Goal: Task Accomplishment & Management: Manage account settings

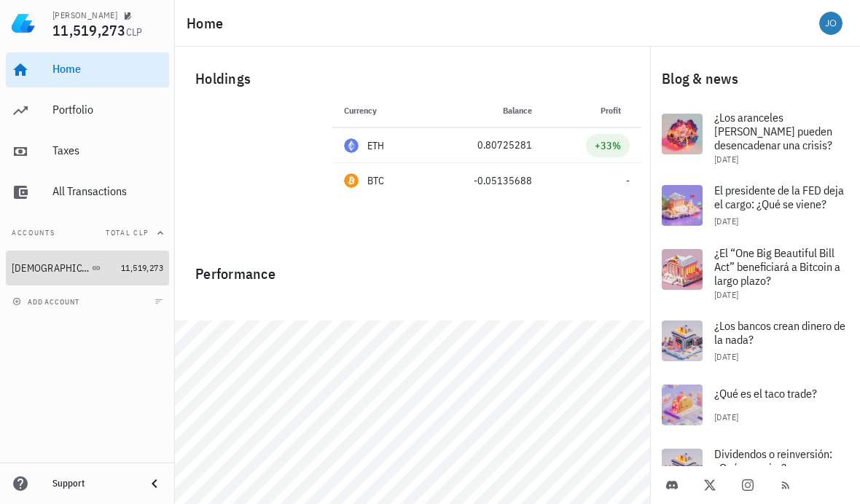
click at [132, 265] on span "11,519,273" at bounding box center [142, 267] width 42 height 11
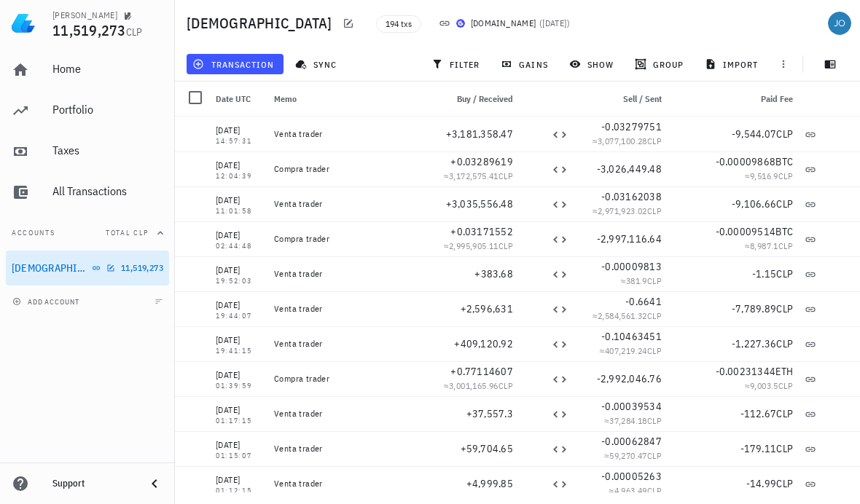
click at [321, 61] on span "sync" at bounding box center [317, 64] width 39 height 12
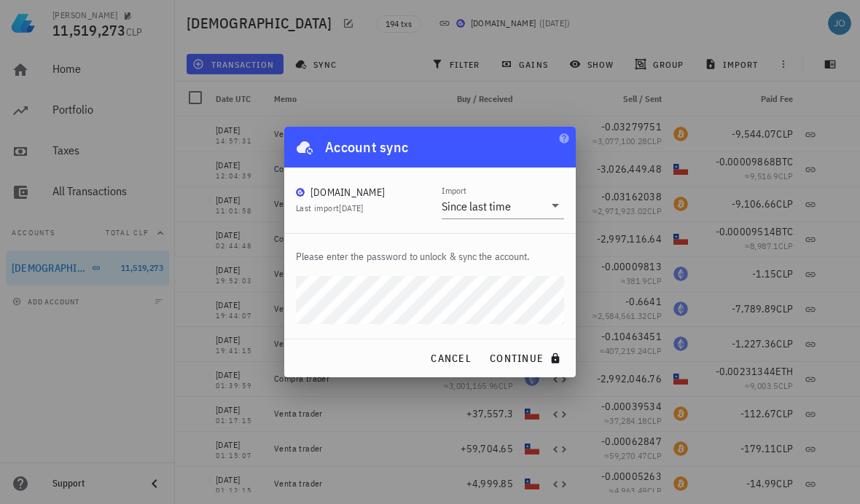
click at [495, 206] on div "Since last time" at bounding box center [475, 206] width 69 height 15
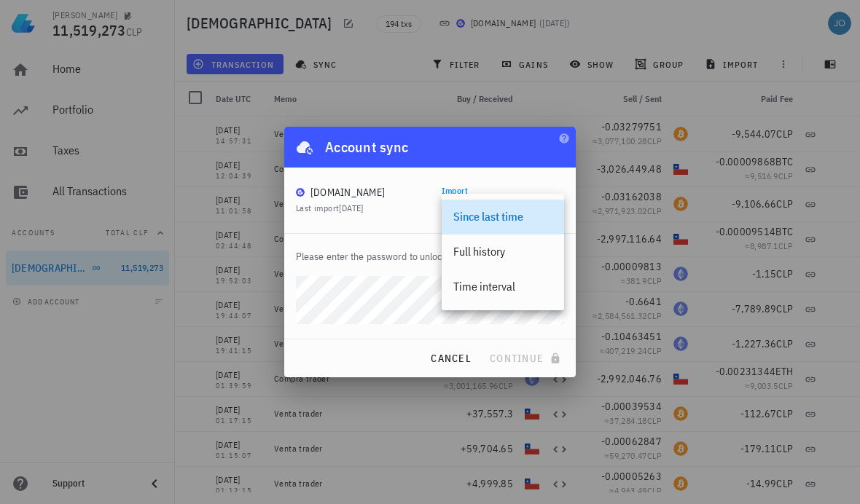
click at [479, 256] on div "Full history" at bounding box center [502, 252] width 99 height 14
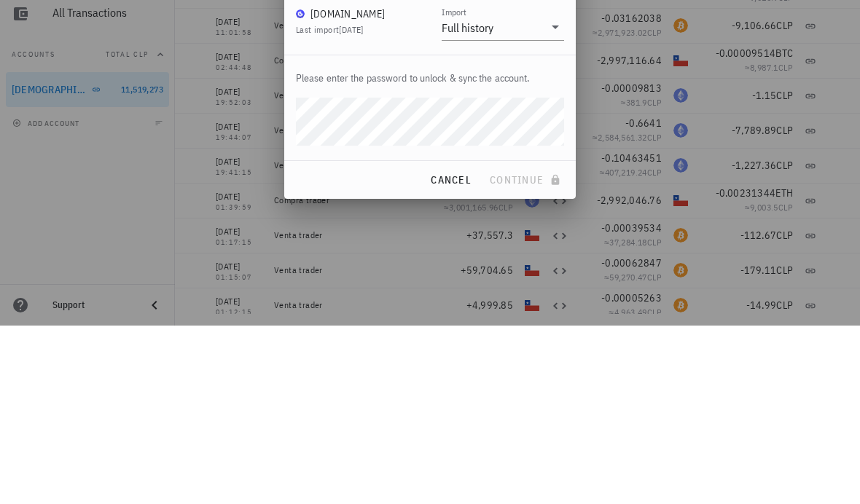
scroll to position [52, 0]
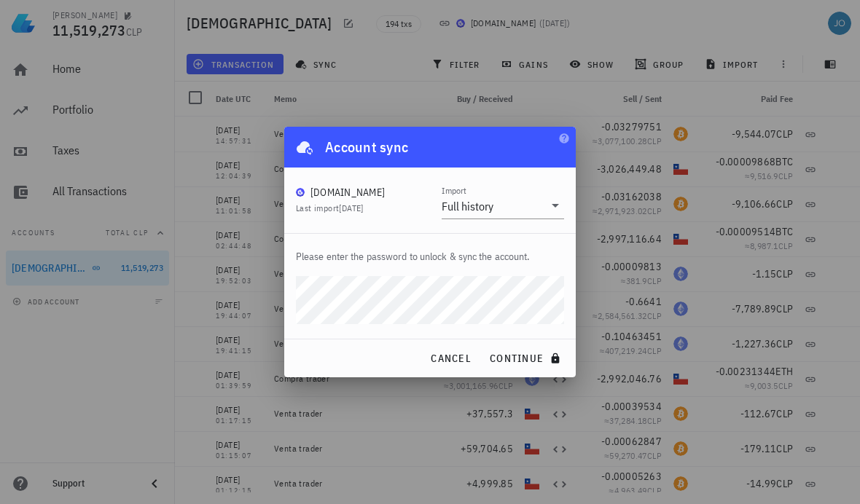
click at [526, 358] on button "continue" at bounding box center [526, 358] width 87 height 26
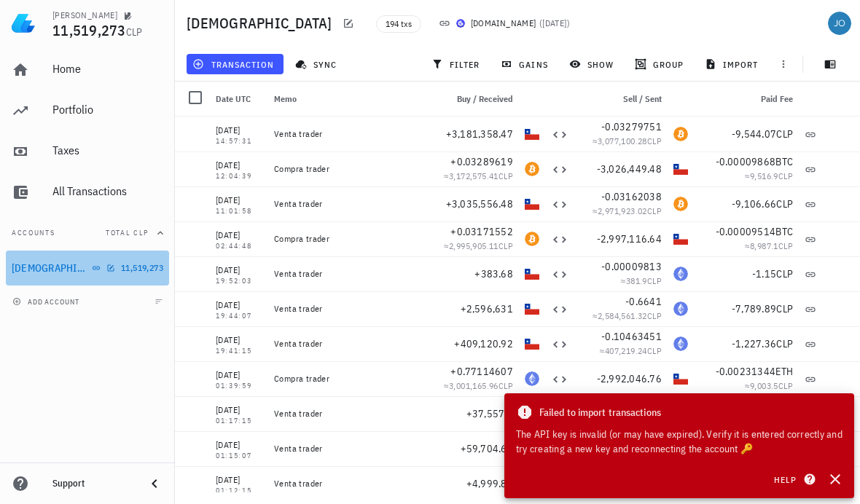
click at [142, 276] on link "Buda 11,519,273" at bounding box center [87, 268] width 163 height 35
click at [71, 278] on div "[DEMOGRAPHIC_DATA]" at bounding box center [63, 268] width 103 height 31
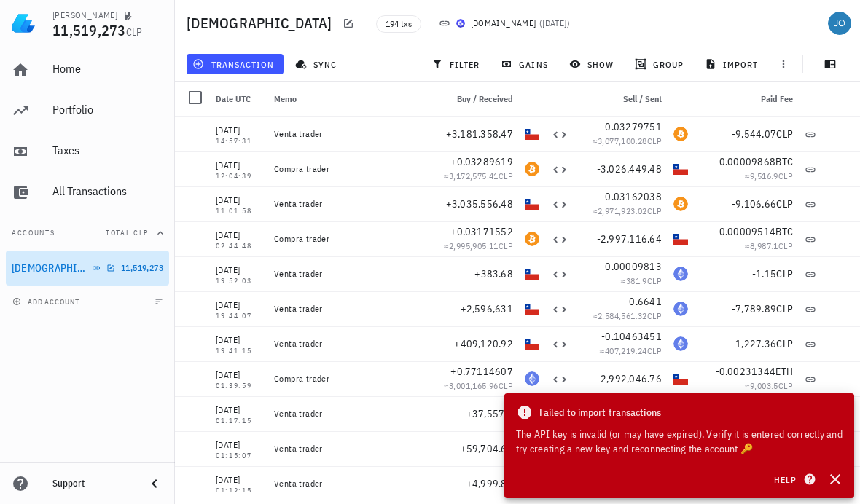
click at [106, 267] on icon "button" at bounding box center [110, 268] width 9 height 9
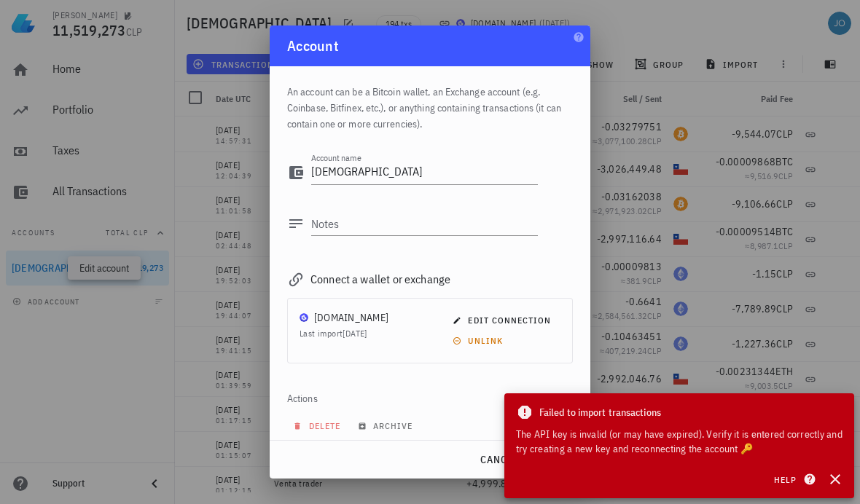
click at [488, 344] on span "unlink" at bounding box center [478, 340] width 47 height 11
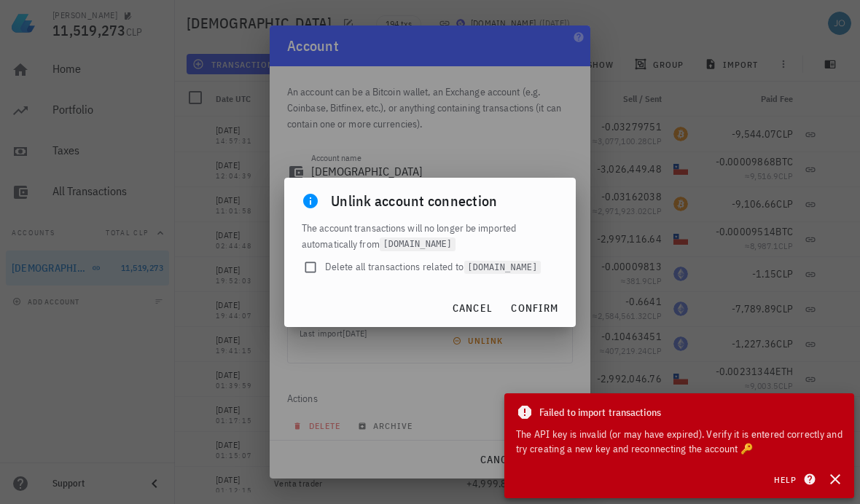
click at [441, 271] on span "Delete all transactions related to [DOMAIN_NAME]" at bounding box center [433, 266] width 216 height 15
checkbox input "true"
click at [538, 308] on span "confirm" at bounding box center [534, 308] width 48 height 13
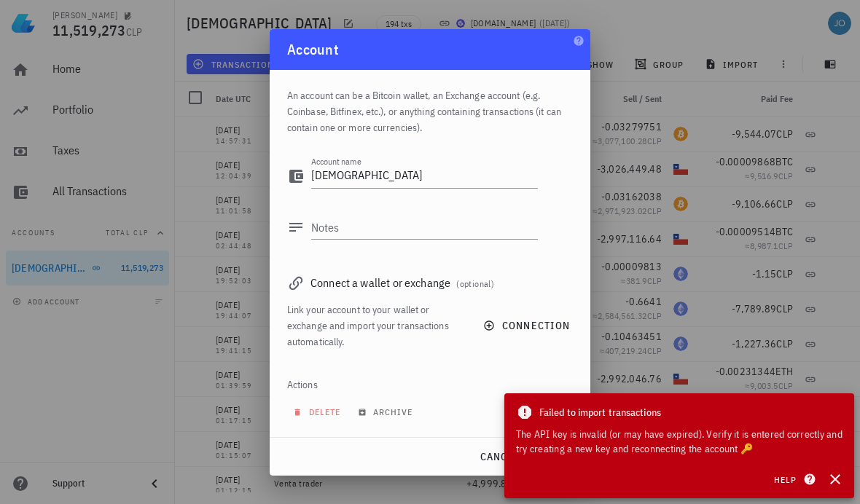
scroll to position [10, 0]
click at [501, 331] on span "connection" at bounding box center [528, 325] width 84 height 13
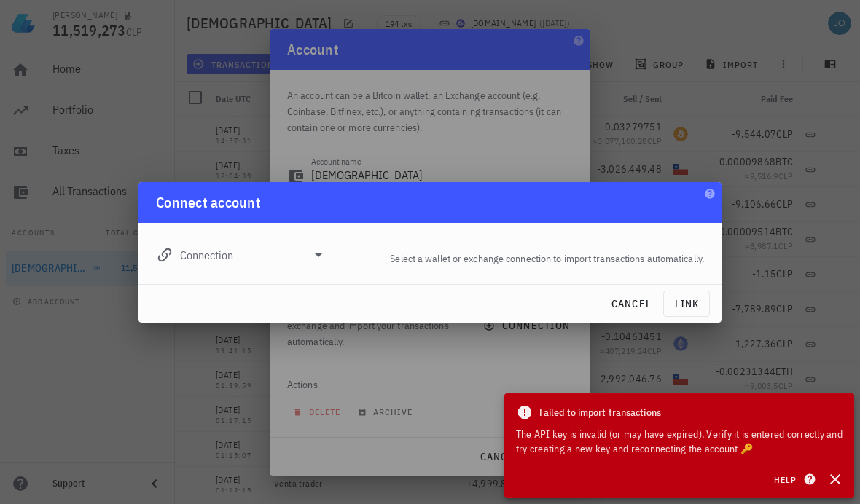
click at [304, 259] on input "Connection" at bounding box center [243, 254] width 127 height 23
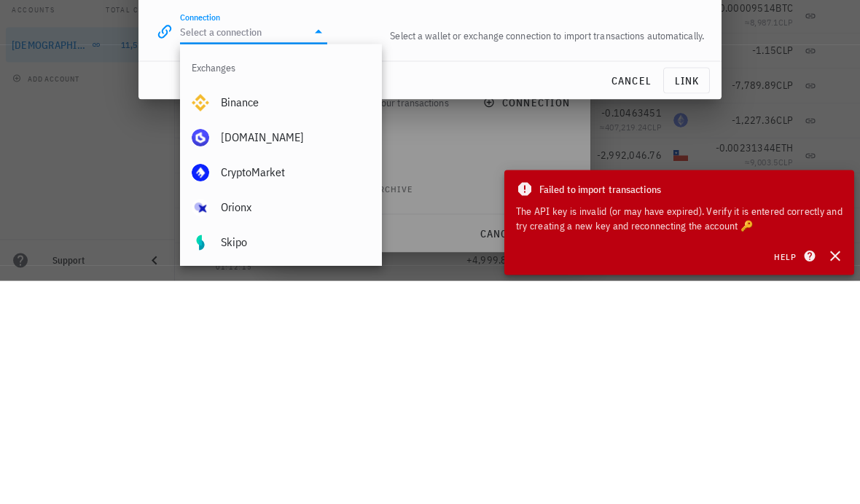
click at [288, 345] on div "[DOMAIN_NAME]" at bounding box center [295, 360] width 149 height 31
type input "[DOMAIN_NAME]"
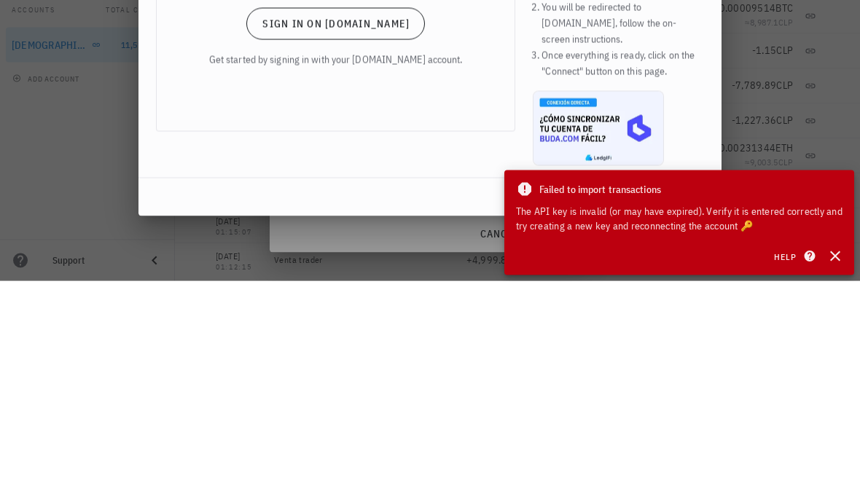
scroll to position [52, 0]
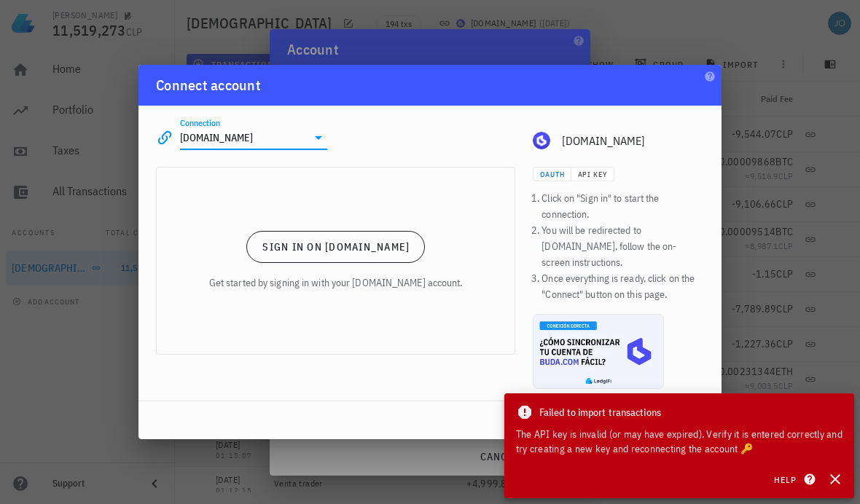
click at [355, 243] on button "Sign in on [DOMAIN_NAME]" at bounding box center [335, 247] width 178 height 32
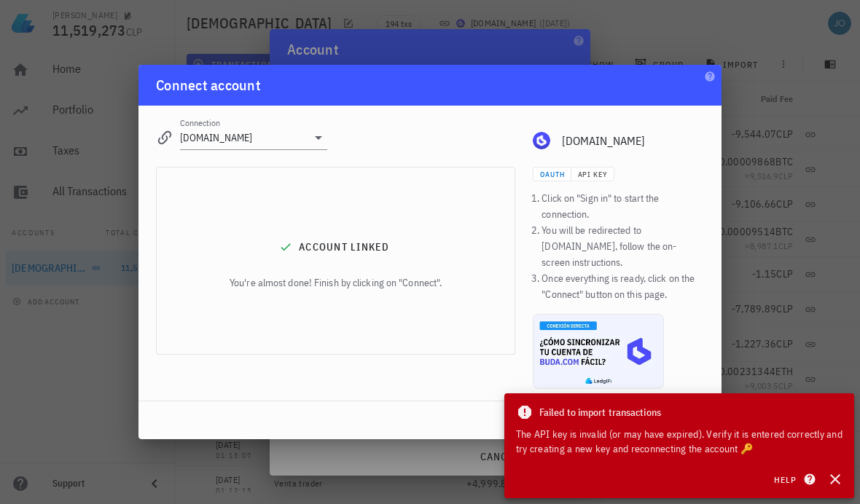
click at [841, 476] on icon "button" at bounding box center [834, 479] width 17 height 17
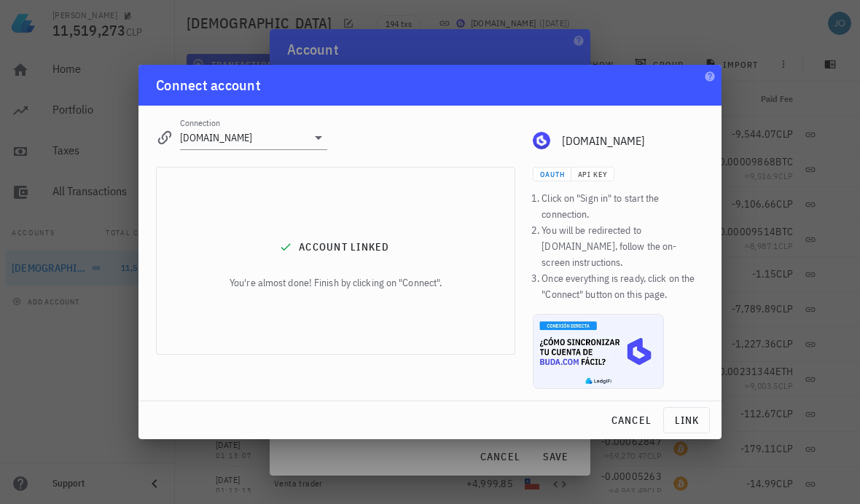
click at [689, 414] on span "link" at bounding box center [686, 420] width 34 height 13
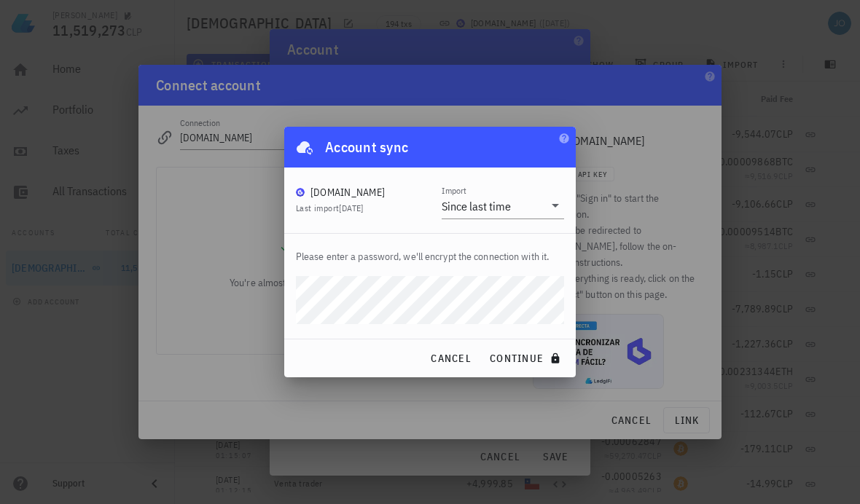
click at [541, 209] on input "Import" at bounding box center [529, 206] width 30 height 23
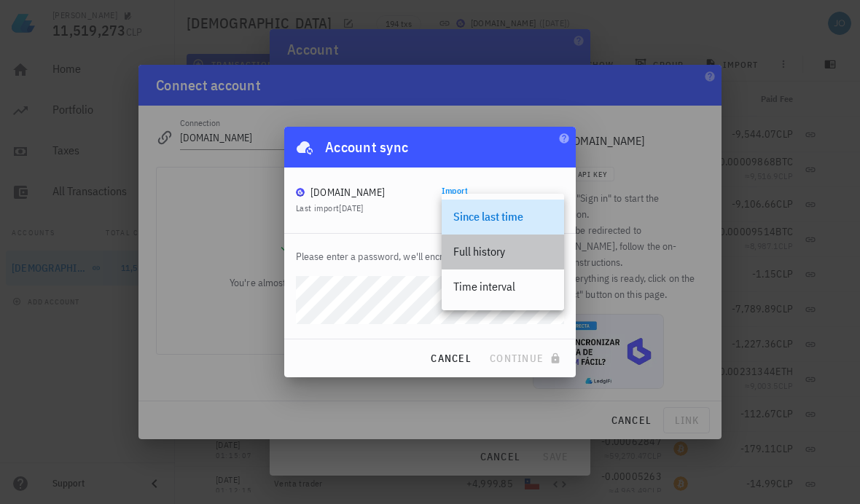
click at [506, 261] on div "Full history" at bounding box center [502, 251] width 99 height 31
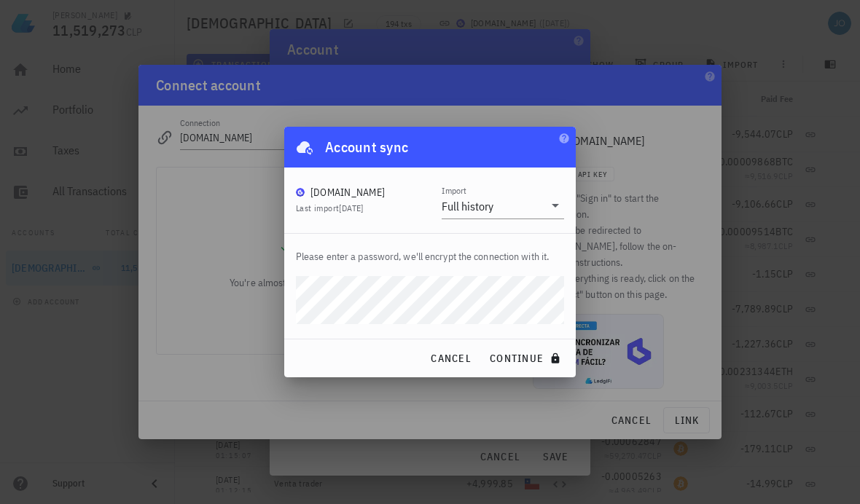
click at [527, 366] on button "continue" at bounding box center [526, 358] width 87 height 26
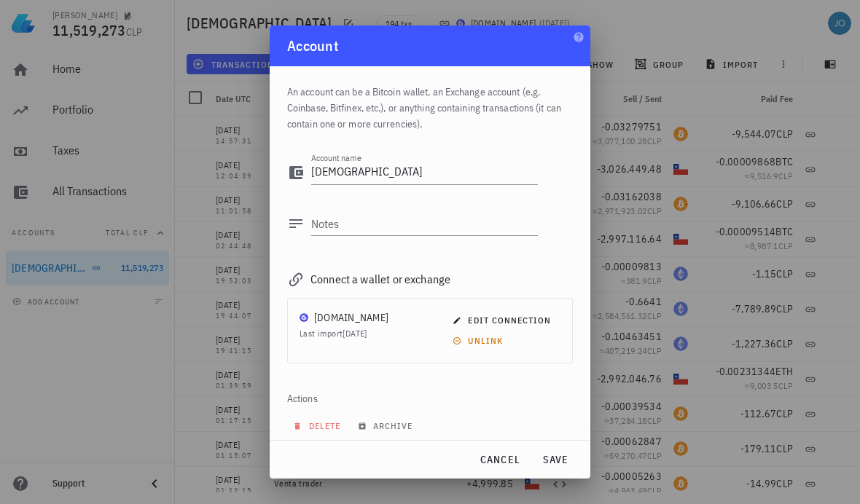
click at [562, 457] on span "save" at bounding box center [555, 459] width 35 height 13
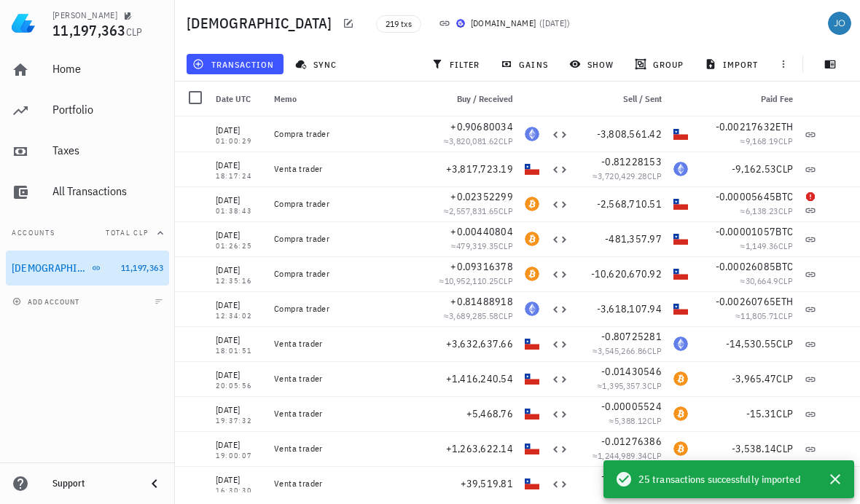
scroll to position [0, 0]
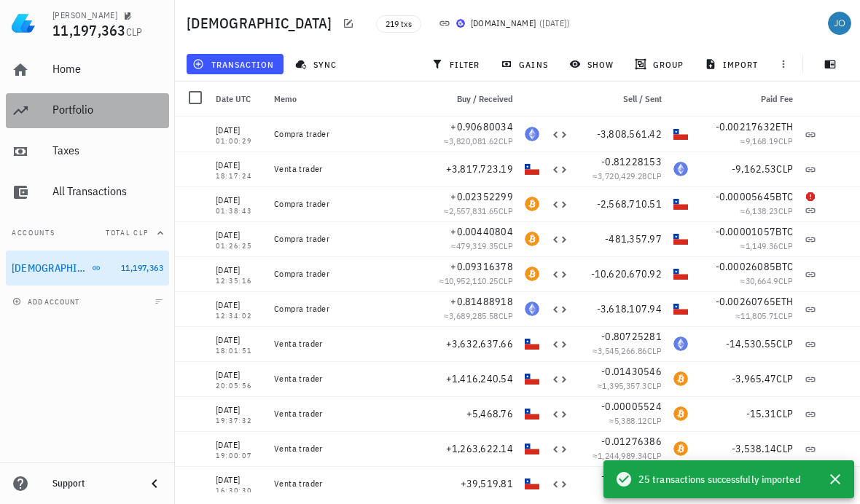
click at [88, 117] on div "Portfolio" at bounding box center [107, 110] width 111 height 14
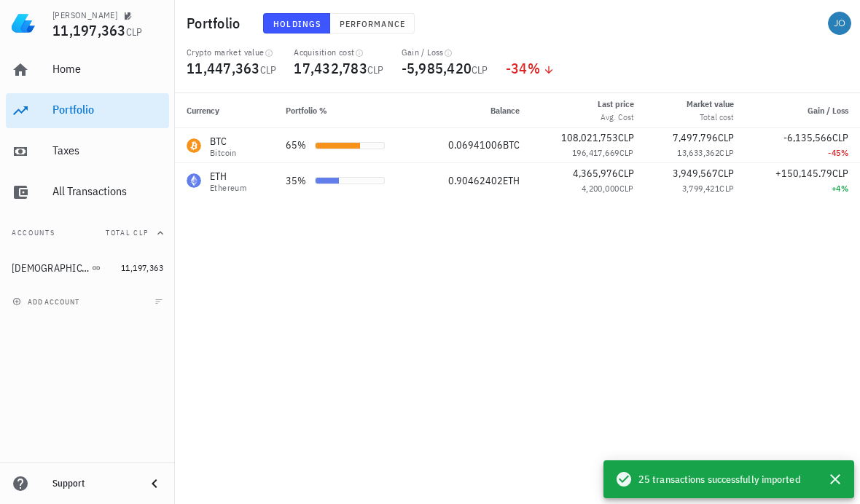
click at [455, 276] on div "Currency Portfolio % Balance Last price Avg. Cost Market value Total cost Gain …" at bounding box center [517, 298] width 685 height 411
click at [390, 28] on span "Performance" at bounding box center [372, 23] width 66 height 11
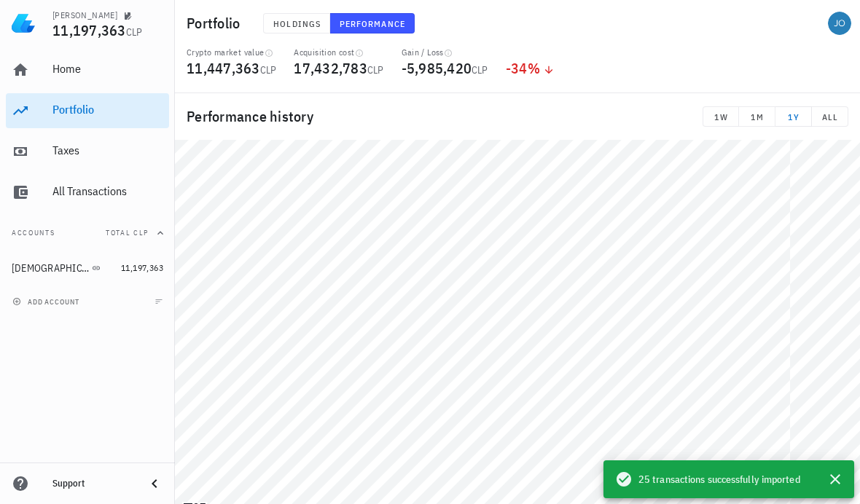
click at [830, 119] on span "ALL" at bounding box center [829, 116] width 24 height 11
click at [797, 120] on span "1Y" at bounding box center [793, 116] width 24 height 11
click at [68, 209] on link "All Transactions" at bounding box center [87, 192] width 163 height 35
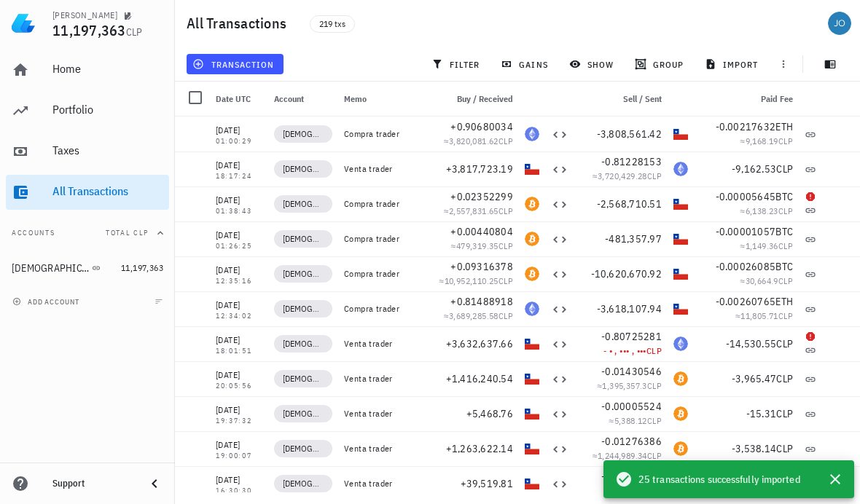
click at [830, 488] on icon "button" at bounding box center [834, 479] width 17 height 17
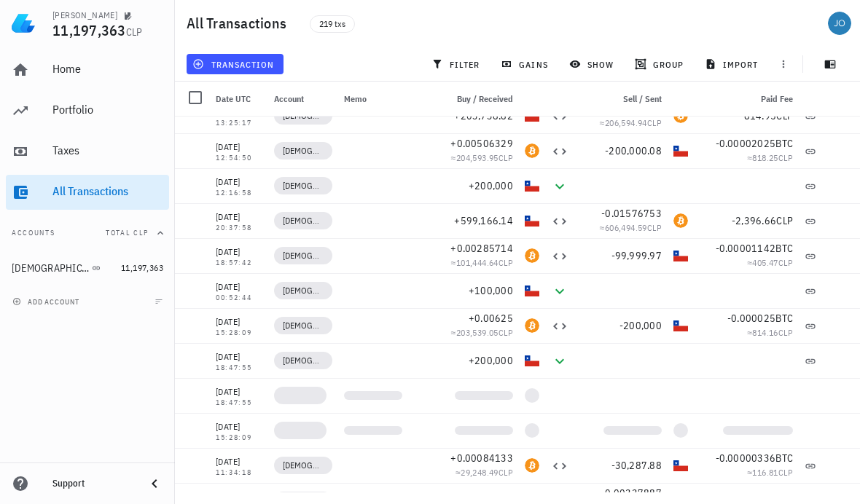
scroll to position [6797, 0]
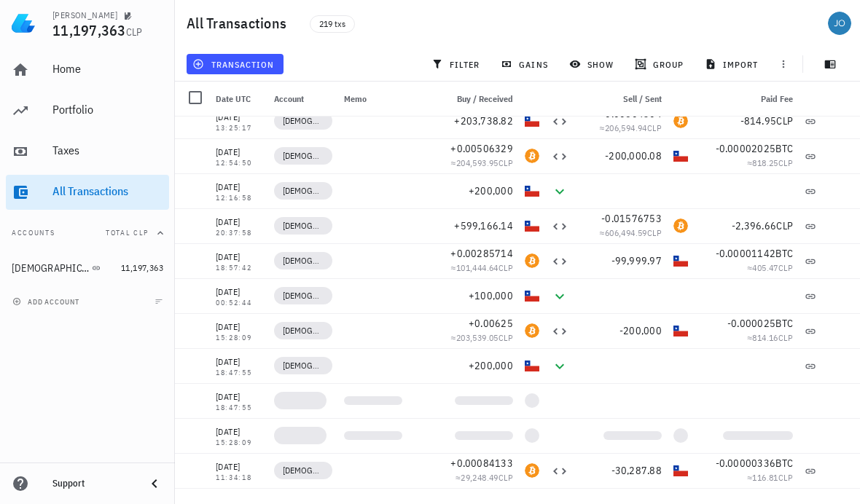
click at [675, 55] on button "group" at bounding box center [660, 64] width 64 height 20
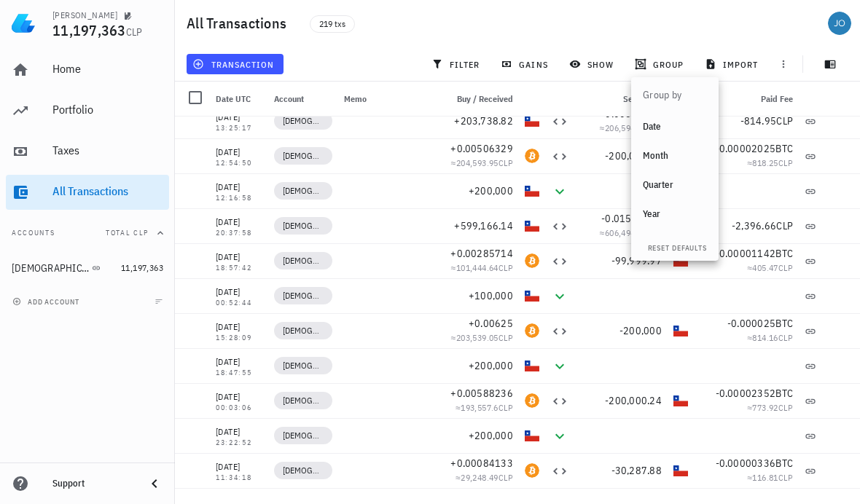
click at [742, 28] on div "All Transactions 219 txs" at bounding box center [517, 23] width 685 height 47
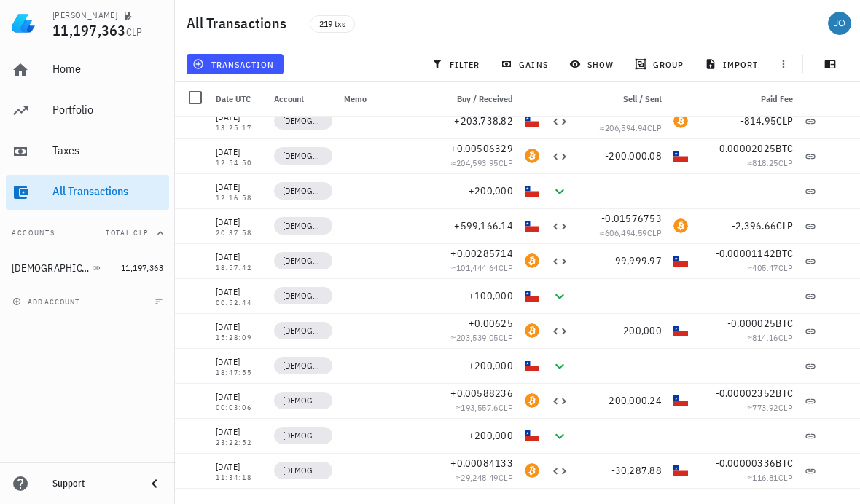
click at [598, 66] on span "show" at bounding box center [593, 64] width 42 height 12
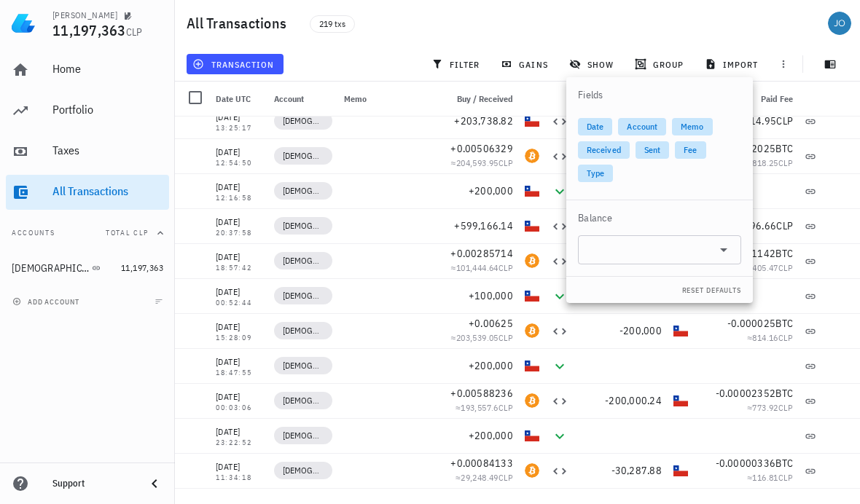
click at [610, 60] on span "show" at bounding box center [593, 64] width 42 height 12
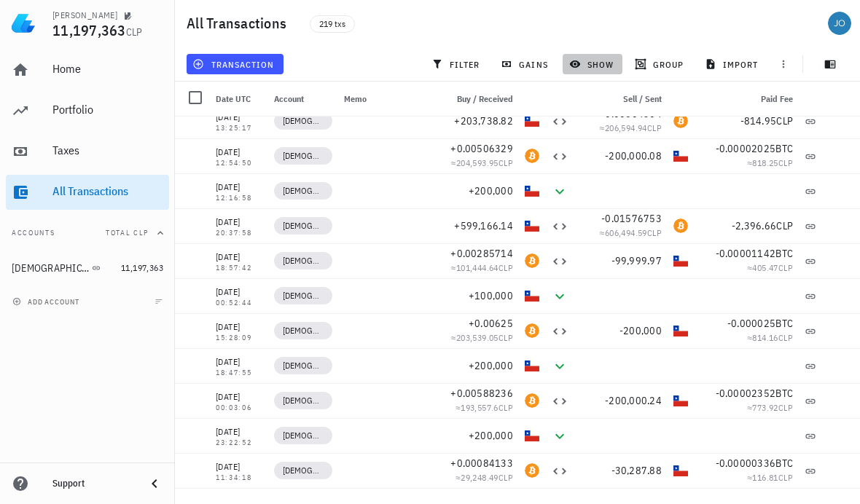
click at [522, 60] on span "gains" at bounding box center [525, 64] width 44 height 12
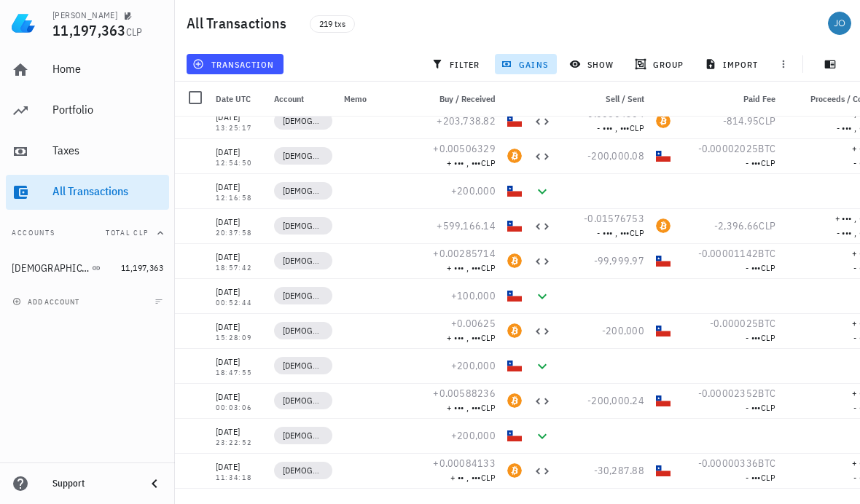
click at [527, 67] on span "gains" at bounding box center [525, 64] width 44 height 12
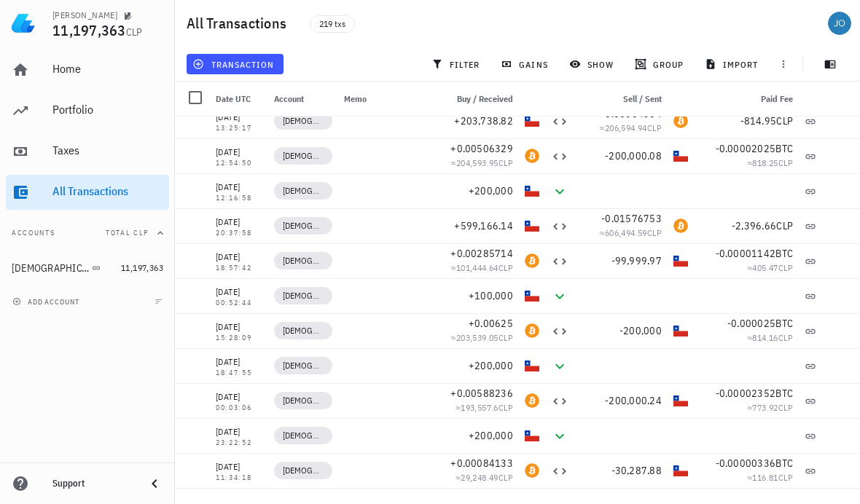
click at [528, 66] on span "gains" at bounding box center [525, 64] width 44 height 12
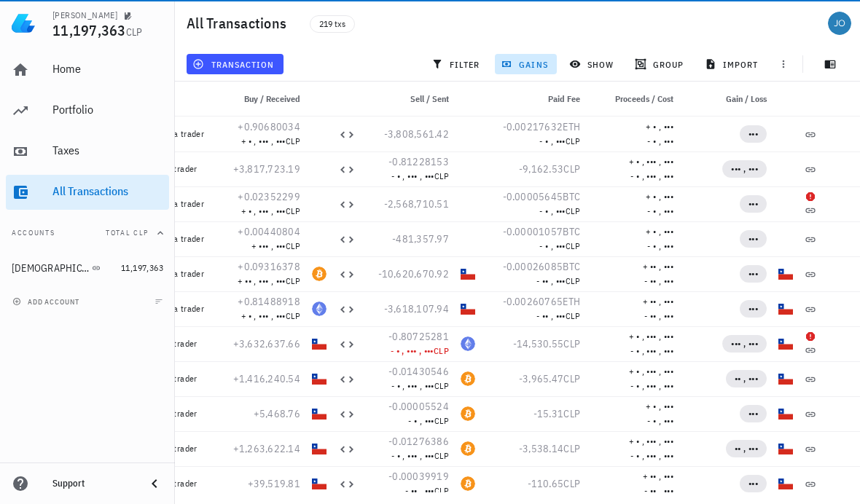
scroll to position [0, 0]
click at [783, 64] on icon "button" at bounding box center [783, 64] width 2 height 8
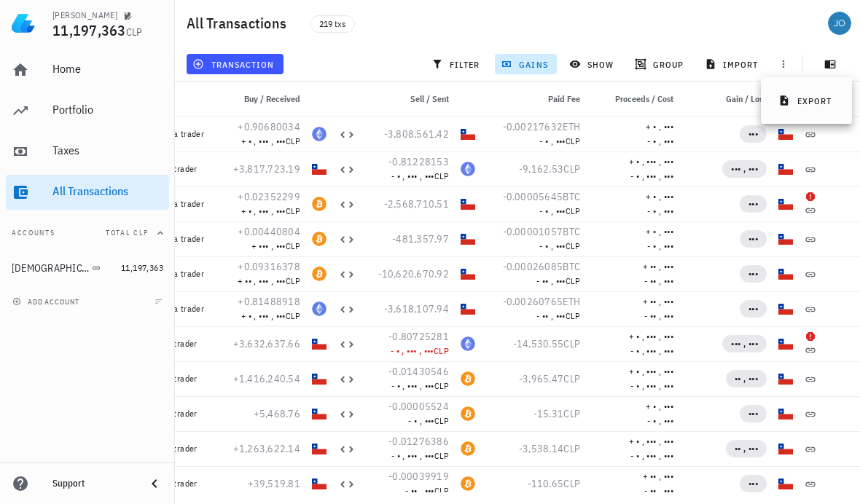
click at [762, 23] on div "All Transactions 219 txs" at bounding box center [517, 23] width 685 height 47
click at [834, 62] on icon "button" at bounding box center [830, 64] width 11 height 8
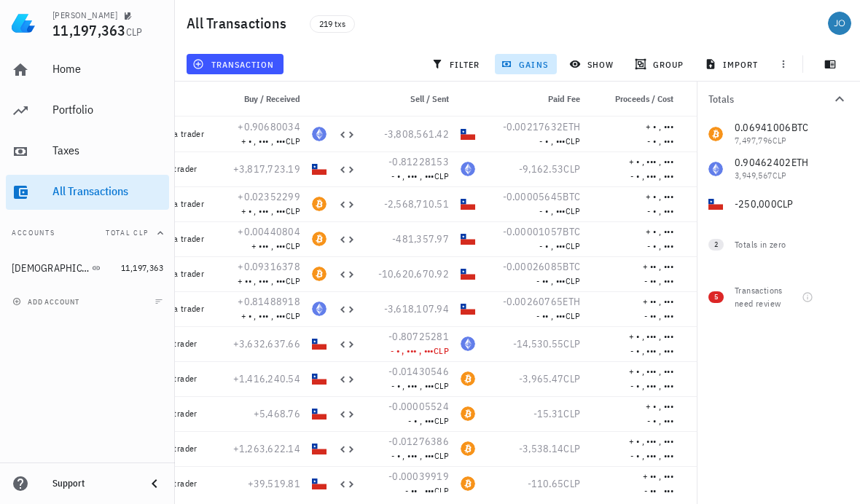
click at [764, 285] on div "Transactions need review" at bounding box center [764, 297] width 61 height 26
click at [719, 298] on span "5" at bounding box center [715, 297] width 15 height 12
click at [770, 299] on div "Transactions need review" at bounding box center [764, 297] width 61 height 26
click at [840, 300] on div at bounding box center [839, 297] width 25 height 25
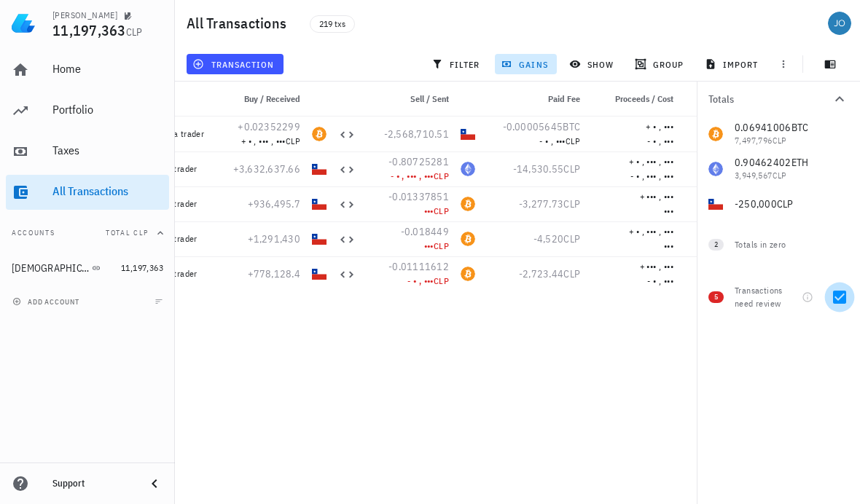
click at [841, 296] on div at bounding box center [839, 297] width 25 height 25
click at [840, 293] on div at bounding box center [839, 297] width 25 height 25
checkbox input "true"
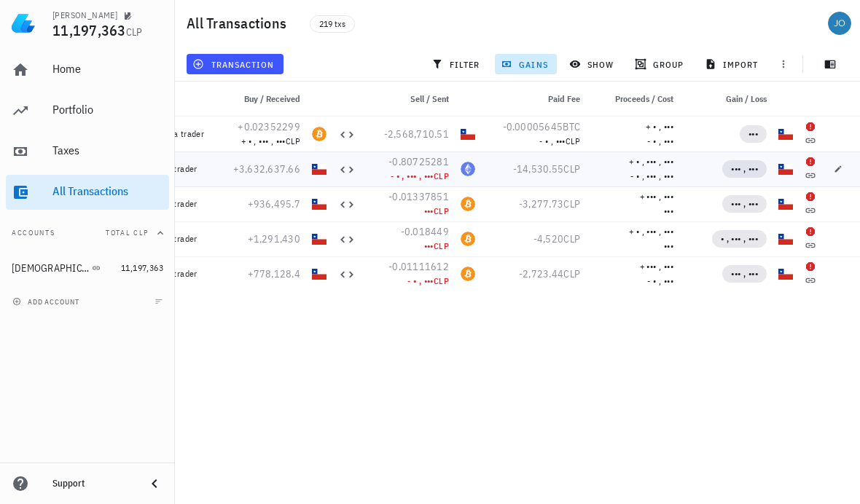
scroll to position [0, 195]
click at [806, 127] on icon at bounding box center [810, 127] width 12 height 12
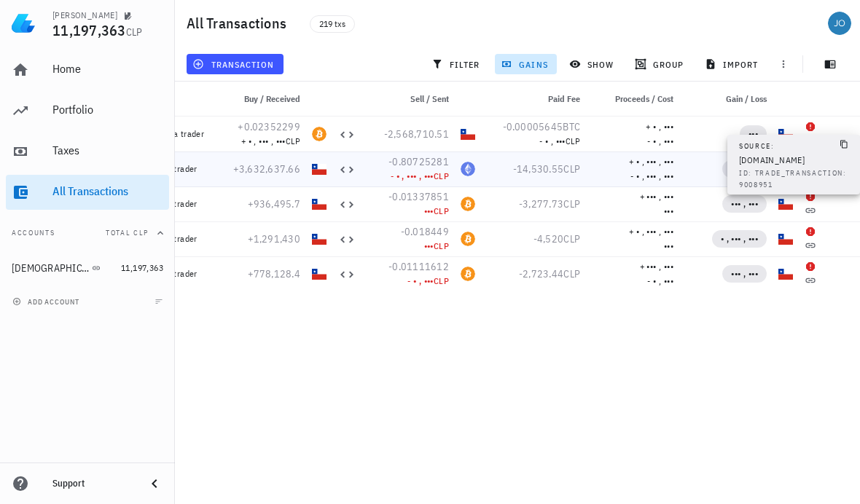
click at [722, 337] on div "[DATE] 01:00:29 Buda Compra trader +0.90680034 + • , ••• , ••• CLP -3,808,561.4…" at bounding box center [420, 305] width 880 height 376
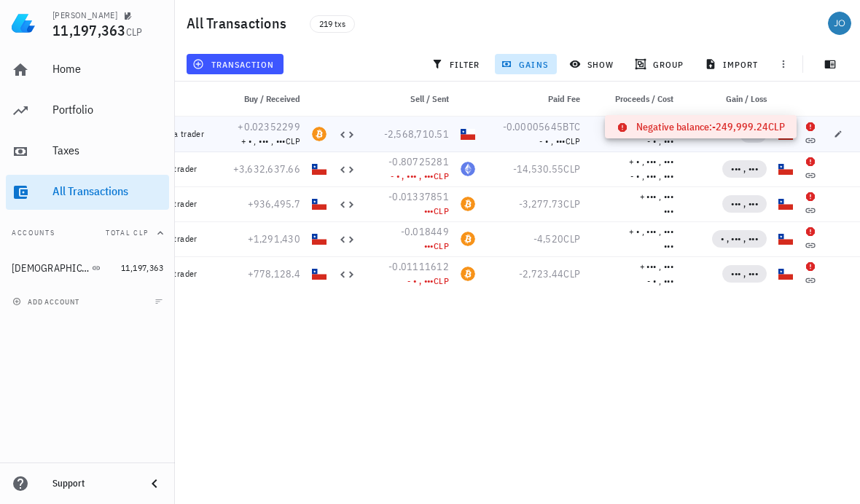
click at [731, 126] on div "•••" at bounding box center [726, 133] width 82 height 17
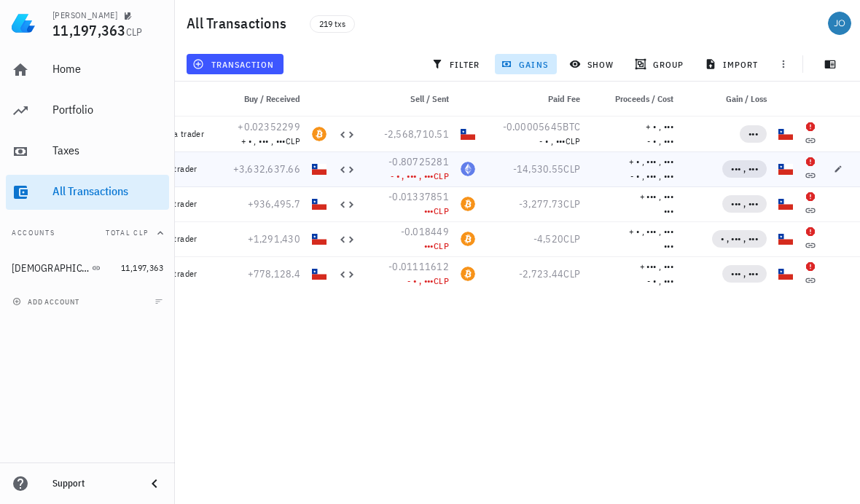
click at [808, 162] on icon at bounding box center [810, 161] width 9 height 9
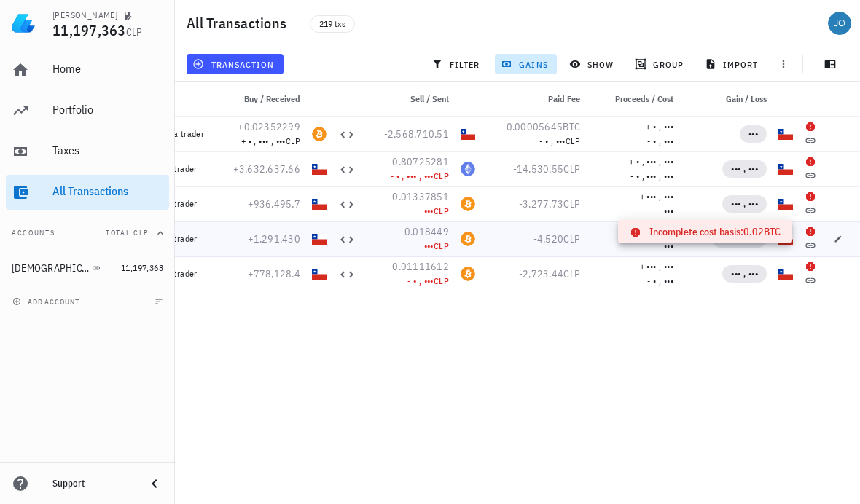
click at [812, 230] on icon at bounding box center [810, 231] width 9 height 9
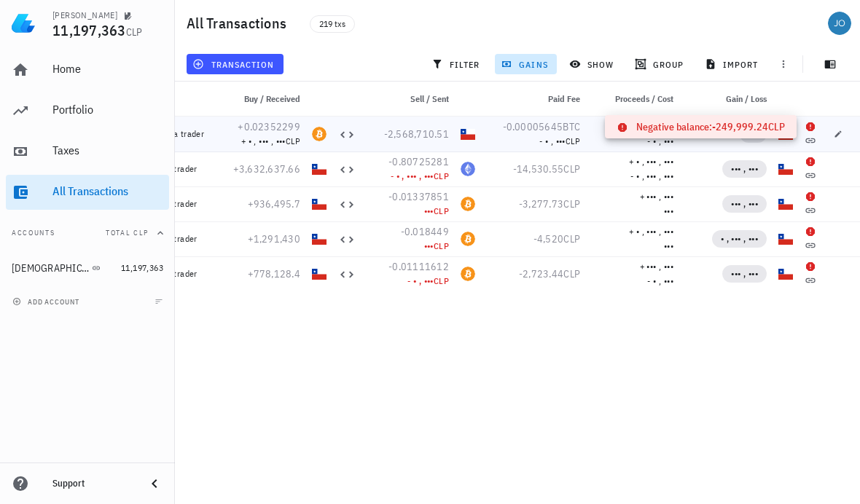
click at [809, 127] on icon at bounding box center [810, 126] width 9 height 9
click at [811, 140] on icon at bounding box center [810, 141] width 12 height 12
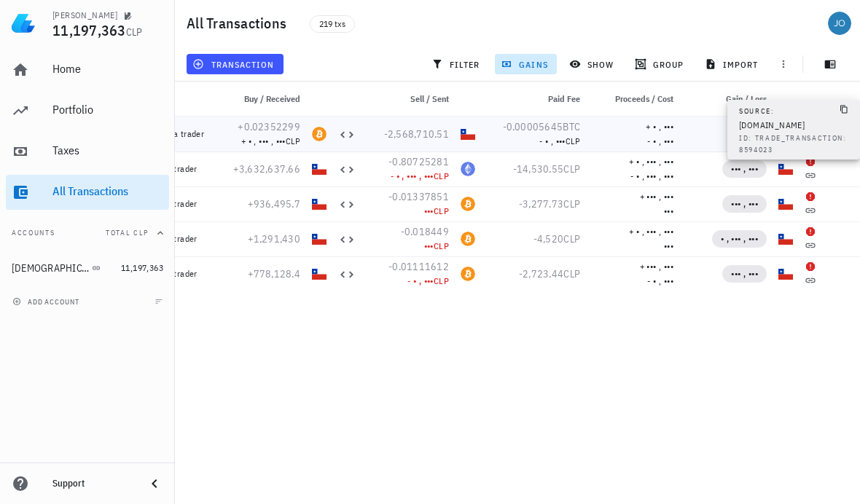
click at [601, 346] on div "[DATE] 01:00:29 Buda Compra trader +0.90680034 + • , ••• , ••• CLP -3,808,561.4…" at bounding box center [420, 305] width 880 height 376
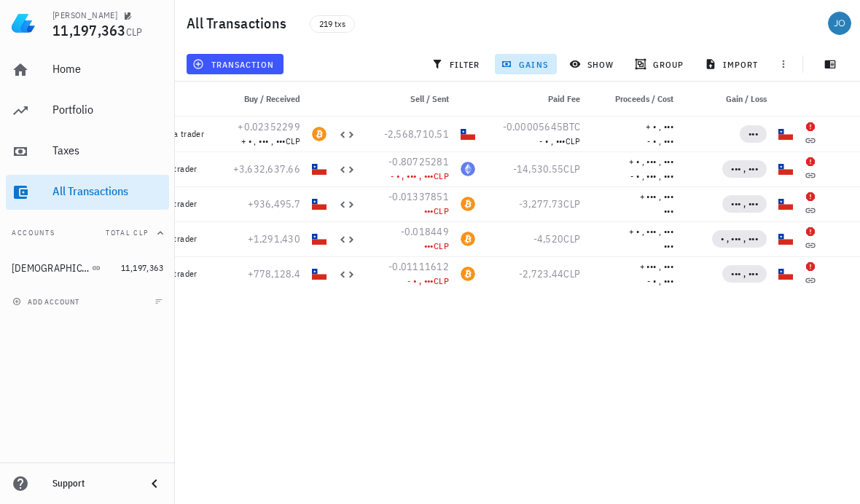
click at [834, 129] on button "button" at bounding box center [838, 134] width 20 height 20
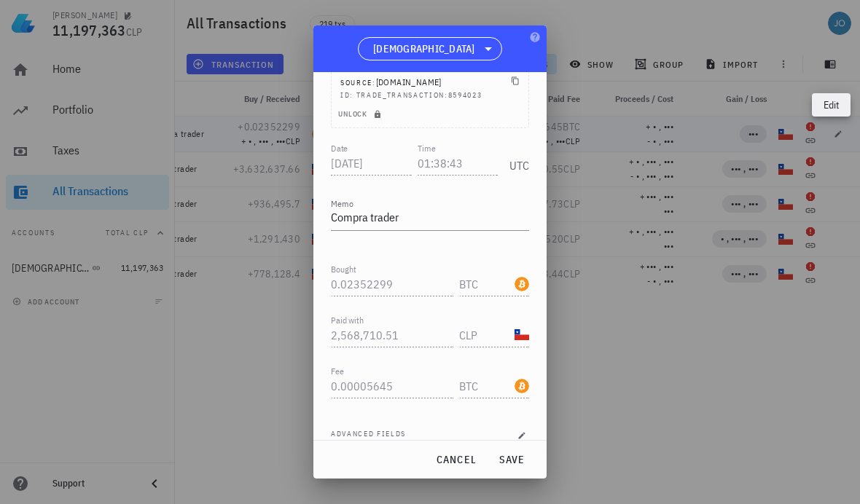
scroll to position [96, 0]
click at [462, 466] on span "cancel" at bounding box center [456, 459] width 42 height 13
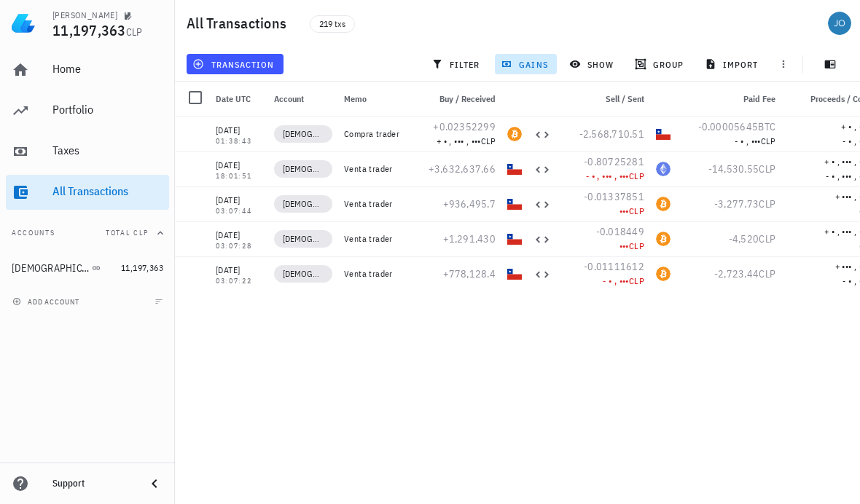
scroll to position [0, 0]
click at [112, 75] on div "Home" at bounding box center [107, 69] width 111 height 14
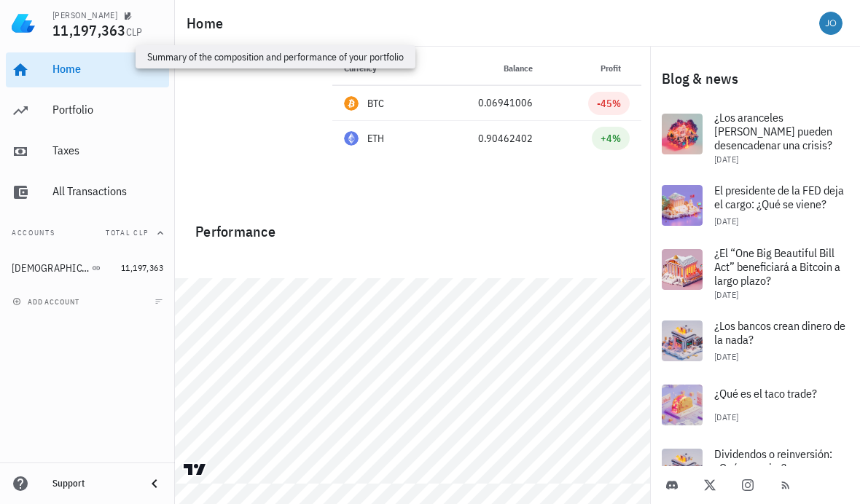
scroll to position [52, 0]
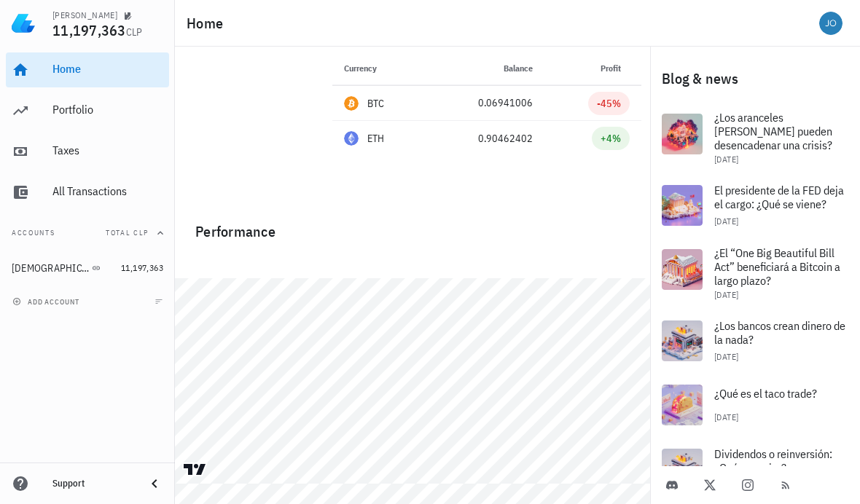
click at [369, 253] on div at bounding box center [412, 260] width 475 height 35
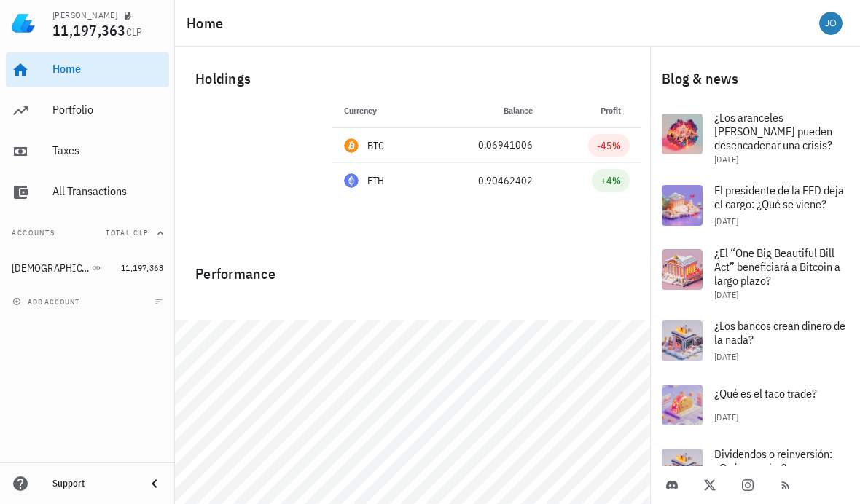
click at [546, 288] on div at bounding box center [412, 303] width 475 height 35
click at [587, 260] on div "Performance" at bounding box center [412, 268] width 457 height 35
click at [629, 225] on div "Currency Portfolio Price Balance Market value Profit BTC 65% 108,021,753 CLP 0.…" at bounding box center [486, 167] width 326 height 149
click at [514, 143] on div "0.06941006" at bounding box center [485, 145] width 93 height 15
click at [361, 269] on div "Performance" at bounding box center [412, 268] width 457 height 35
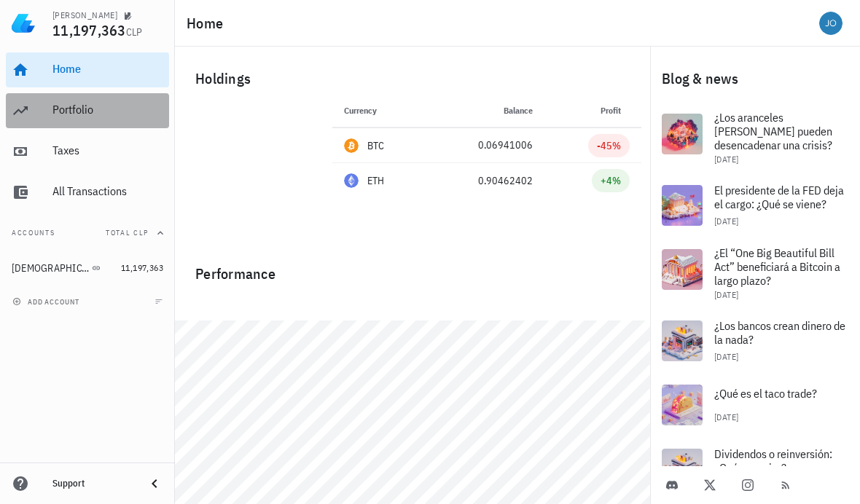
click at [119, 106] on div "Portfolio" at bounding box center [107, 110] width 111 height 14
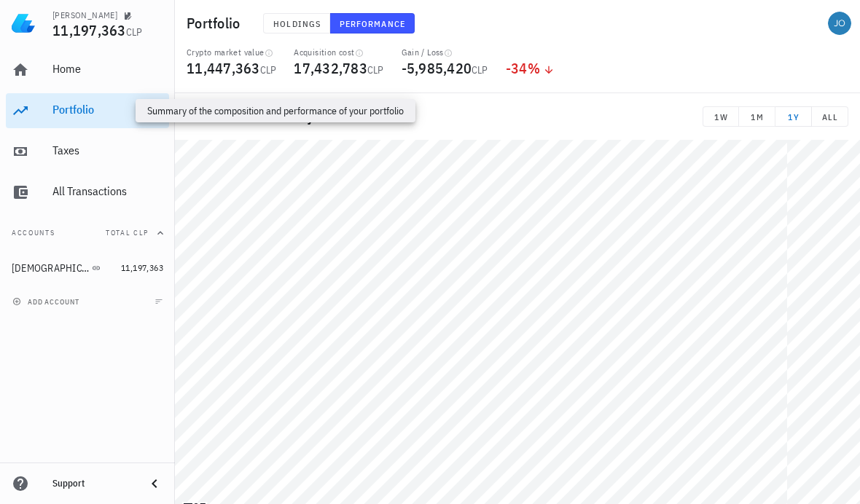
click at [268, 56] on icon "button" at bounding box center [268, 53] width 7 height 7
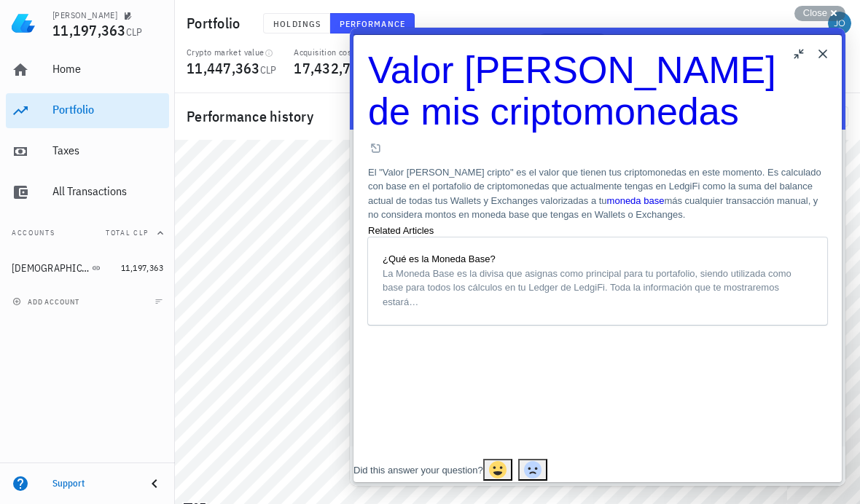
click at [826, 58] on button "Close" at bounding box center [822, 53] width 23 height 23
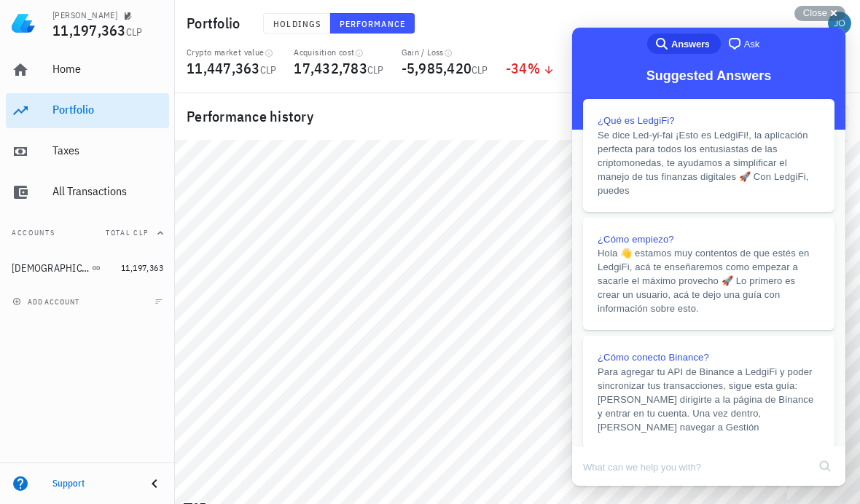
click at [310, 21] on span "Holdings" at bounding box center [296, 23] width 48 height 11
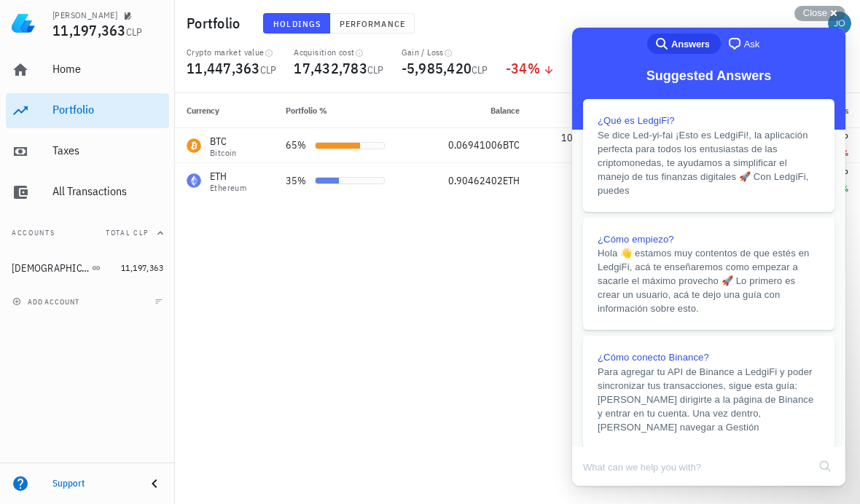
click at [361, 293] on div "Currency Portfolio % Balance Last price Avg. Cost Market value Total cost Gain …" at bounding box center [517, 298] width 685 height 411
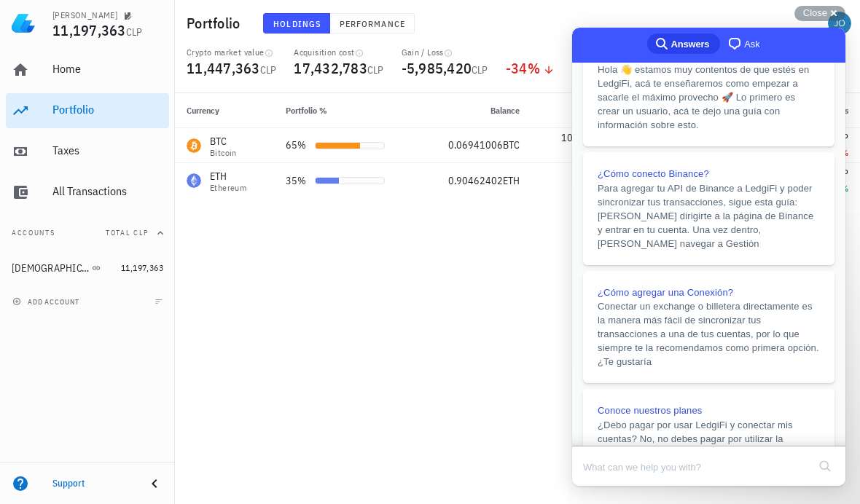
click at [394, 344] on div "Currency Portfolio % Balance Last price Avg. Cost Market value Total cost Gain …" at bounding box center [517, 298] width 685 height 411
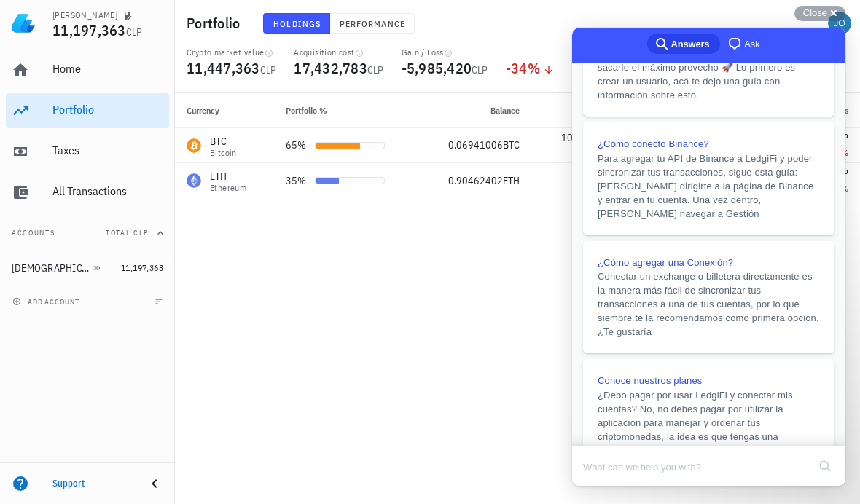
click at [388, 325] on div "Currency Portfolio % Balance Last price Avg. Cost Market value Total cost Gain …" at bounding box center [517, 298] width 685 height 411
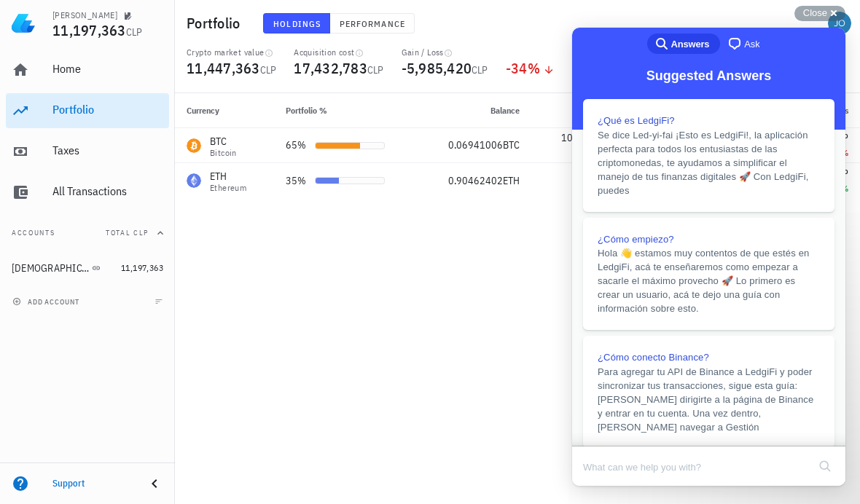
click at [818, 478] on button "search" at bounding box center [824, 466] width 23 height 23
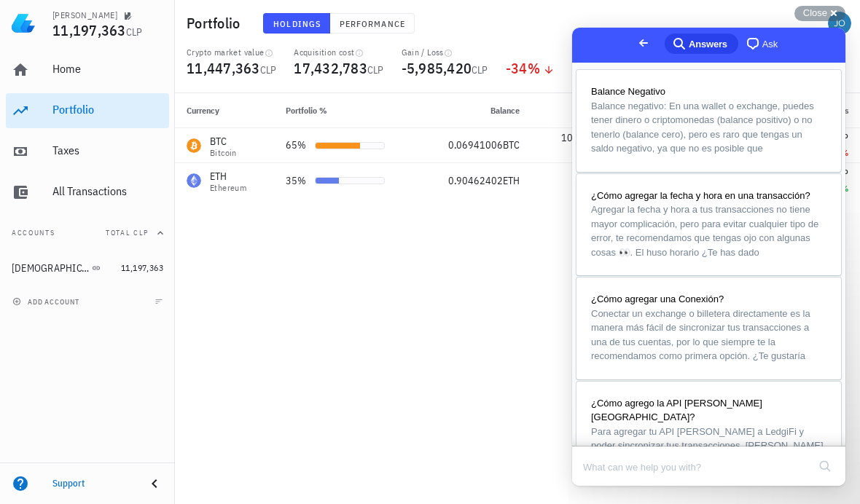
click at [511, 429] on div "Currency Portfolio % Balance Last price Avg. Cost Market value Total cost Gain …" at bounding box center [517, 298] width 685 height 411
click at [634, 47] on span "Go back" at bounding box center [642, 42] width 17 height 17
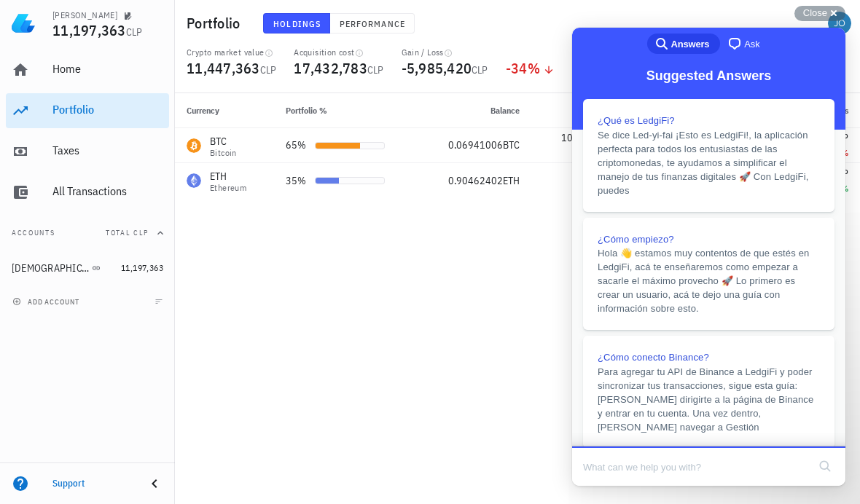
click at [827, 12] on span "button" at bounding box center [839, 23] width 35 height 23
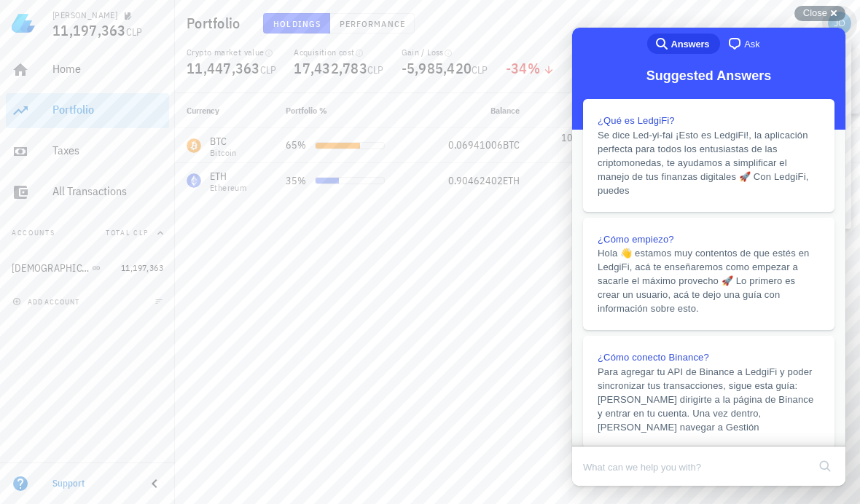
scroll to position [-1, 0]
click at [828, 6] on div "Close cross-small" at bounding box center [819, 13] width 51 height 15
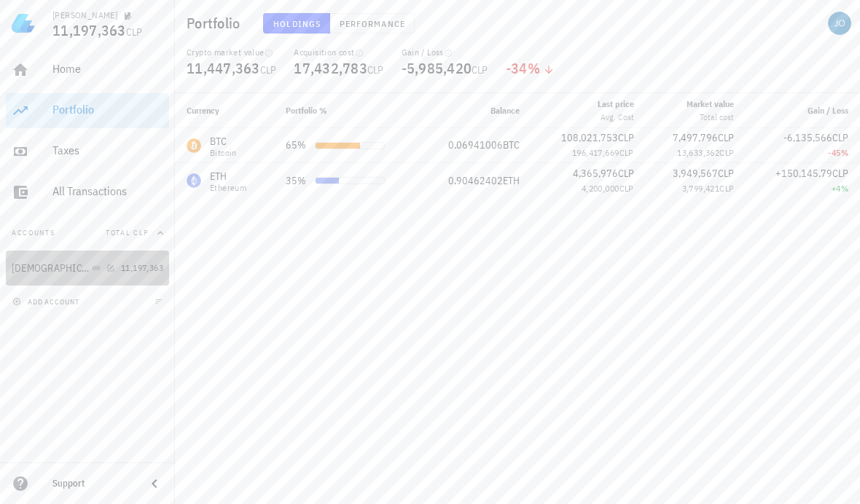
click at [106, 269] on icon "button" at bounding box center [110, 268] width 9 height 9
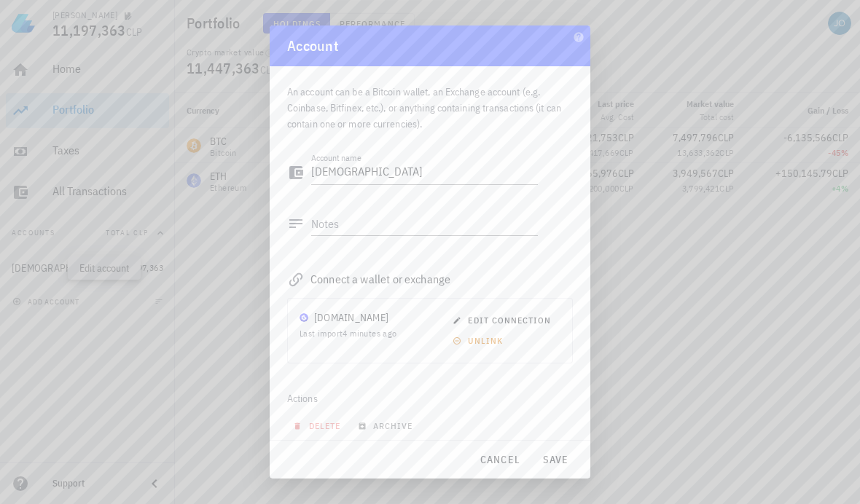
click at [493, 451] on button "cancel" at bounding box center [499, 460] width 53 height 26
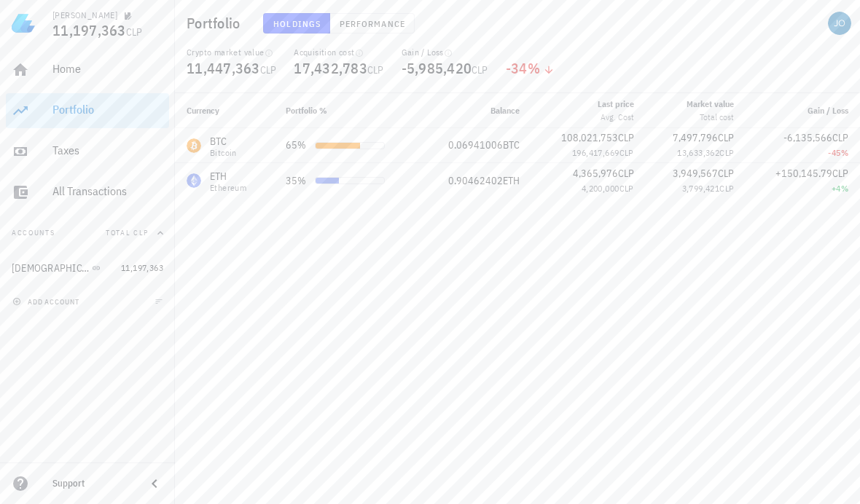
click at [449, 50] on icon "button" at bounding box center [448, 53] width 9 height 9
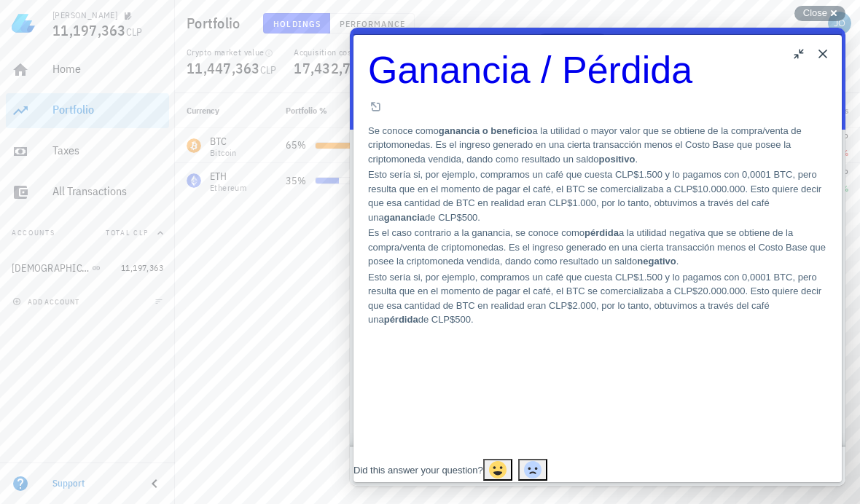
click at [278, 274] on div "Currency Portfolio % Balance Last price Avg. Cost Market value Total cost Gain …" at bounding box center [517, 298] width 685 height 411
click at [271, 315] on div "Currency Portfolio % Balance Last price Avg. Cost Market value Total cost Gain …" at bounding box center [517, 298] width 685 height 411
click at [824, 60] on button "Close" at bounding box center [822, 53] width 23 height 23
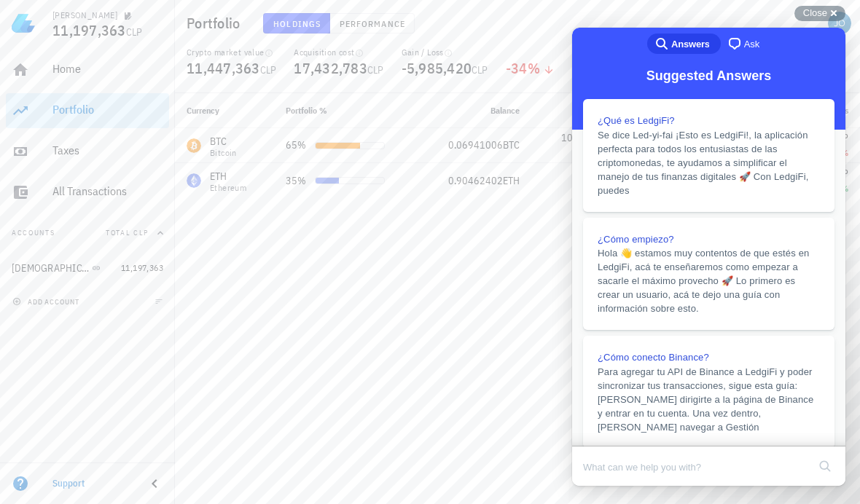
click at [825, 6] on div "Close cross-small" at bounding box center [819, 13] width 51 height 15
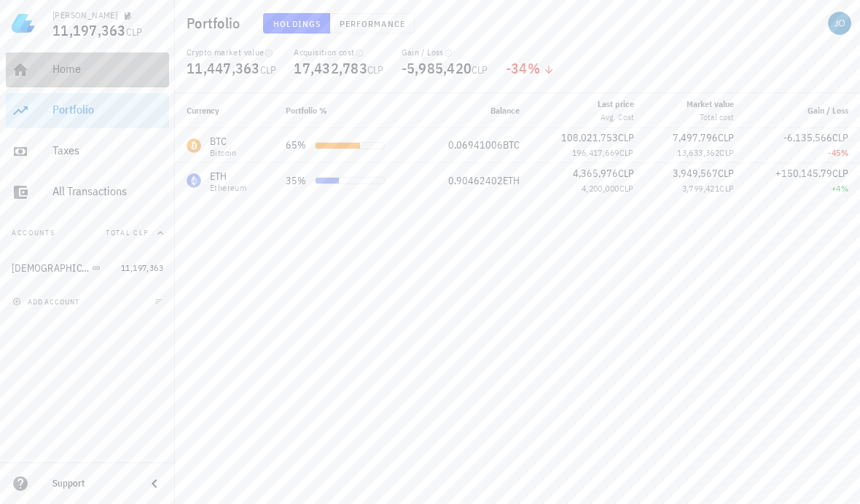
click at [123, 68] on div "Home" at bounding box center [107, 69] width 111 height 14
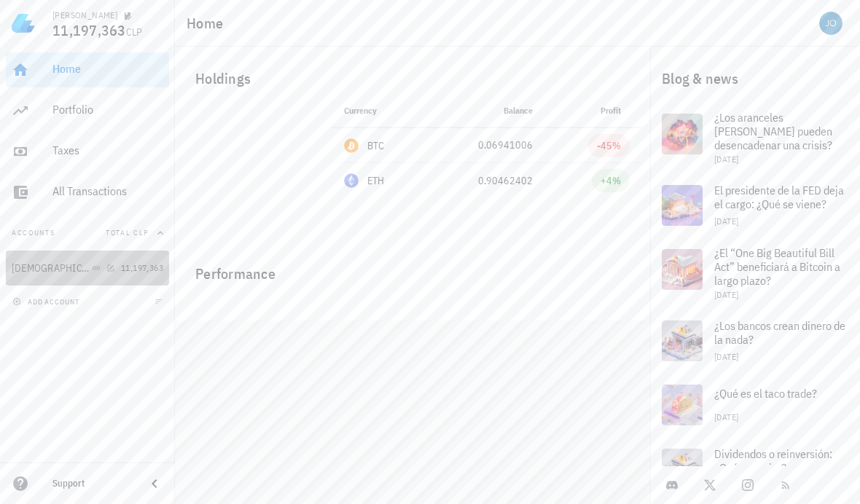
click at [33, 264] on div "[DEMOGRAPHIC_DATA]" at bounding box center [50, 268] width 77 height 12
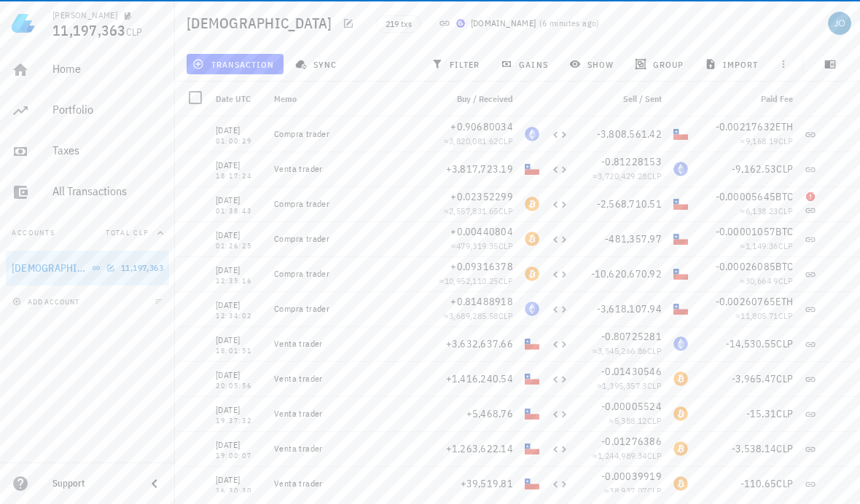
click at [307, 70] on span "sync" at bounding box center [317, 64] width 39 height 12
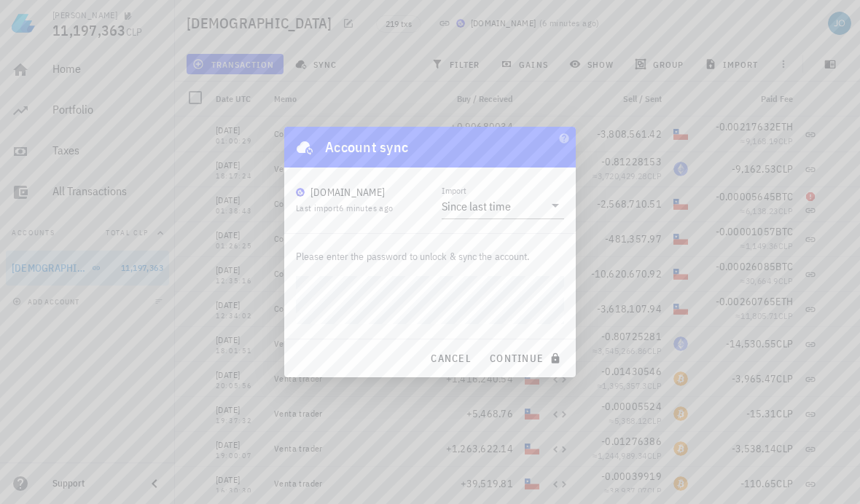
click at [535, 195] on input "Import" at bounding box center [529, 206] width 30 height 23
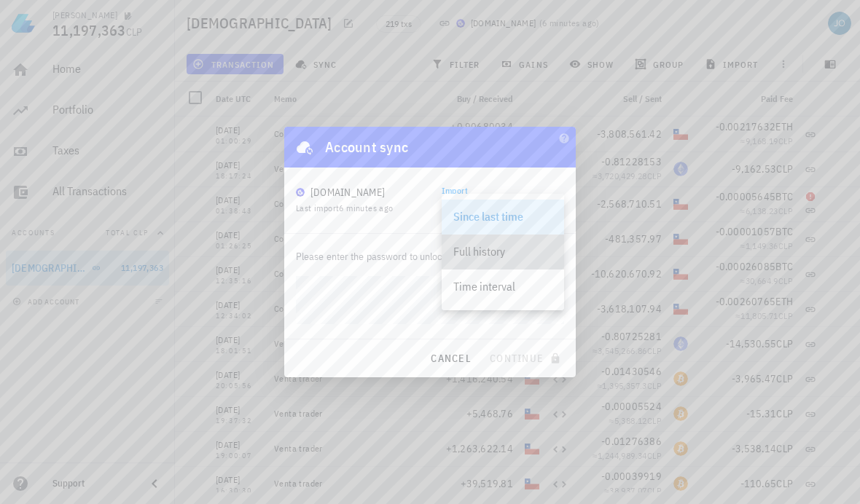
click at [495, 254] on div "Full history" at bounding box center [502, 252] width 99 height 14
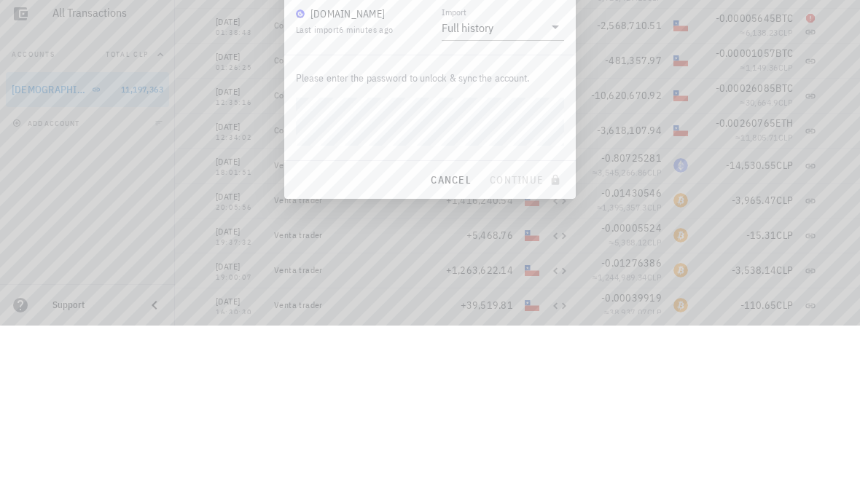
scroll to position [52, 0]
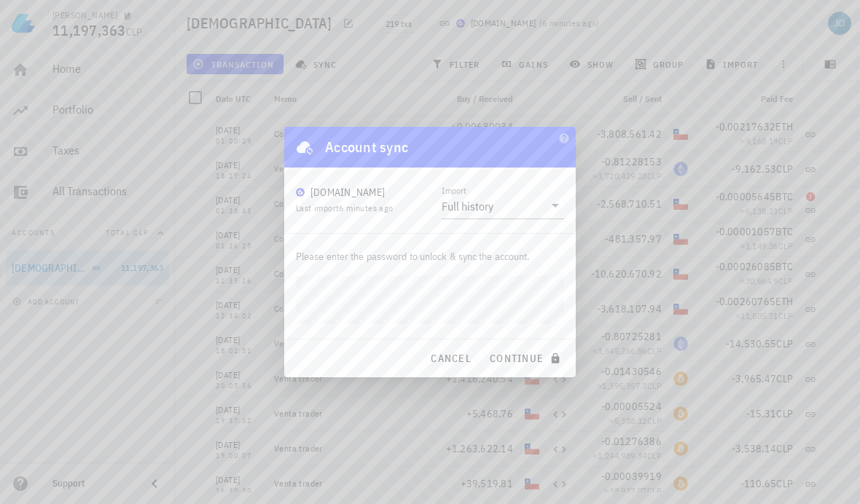
click at [526, 358] on button "continue" at bounding box center [526, 358] width 87 height 26
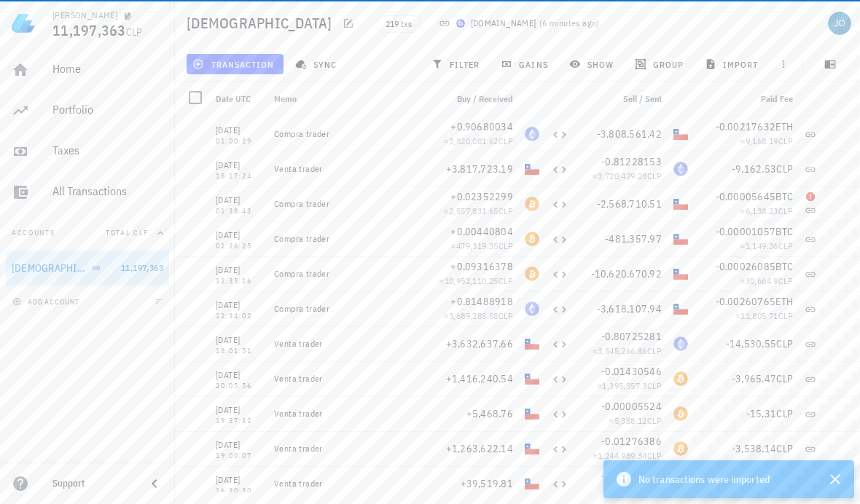
click at [385, 17] on span "219 txs" at bounding box center [398, 24] width 26 height 16
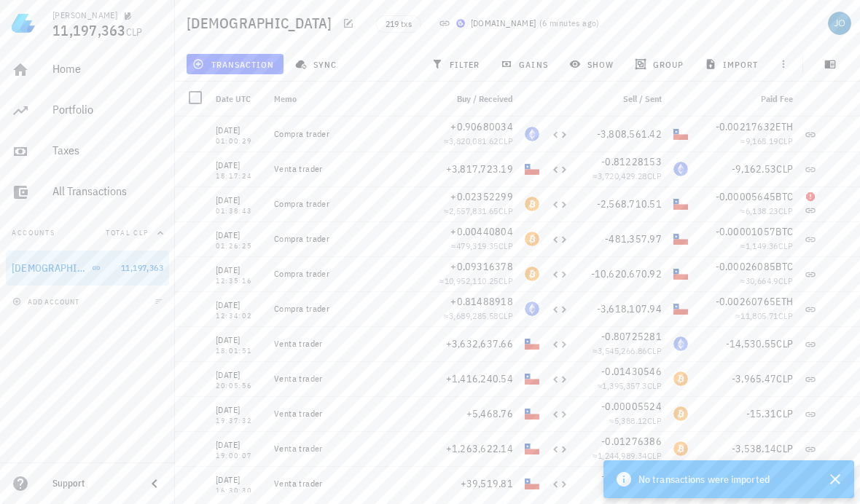
click at [385, 30] on span "219 txs" at bounding box center [398, 24] width 26 height 16
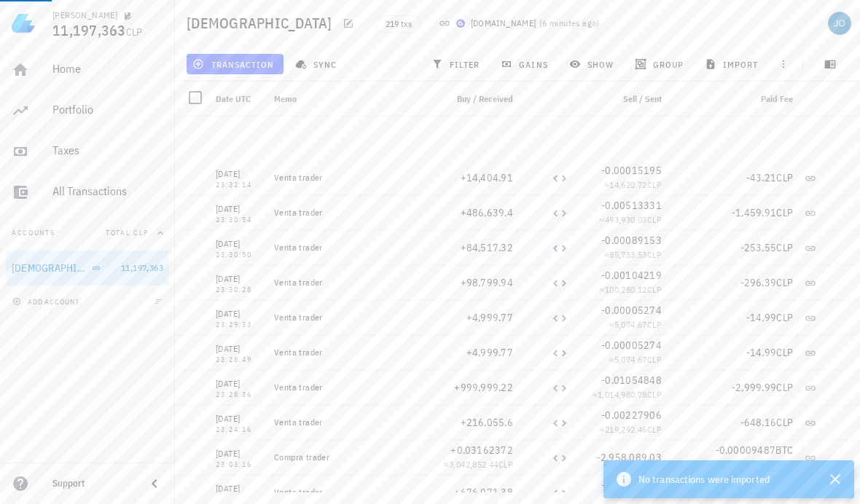
scroll to position [1795, 0]
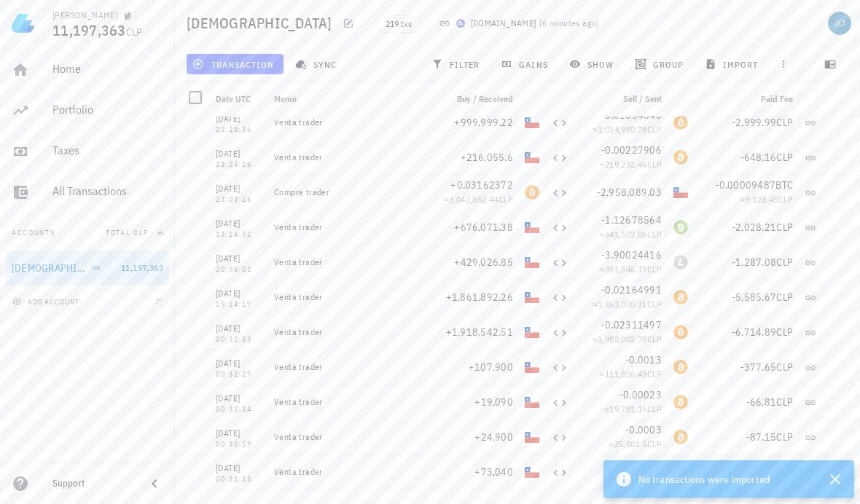
click at [787, 63] on icon "button" at bounding box center [783, 64] width 12 height 12
click at [811, 103] on span "export" at bounding box center [806, 101] width 50 height 12
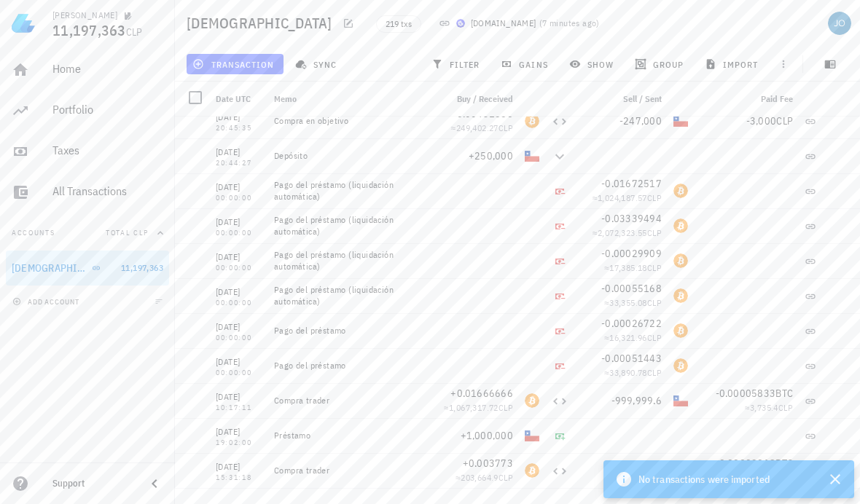
scroll to position [2916, 0]
click at [568, 173] on div at bounding box center [559, 190] width 29 height 35
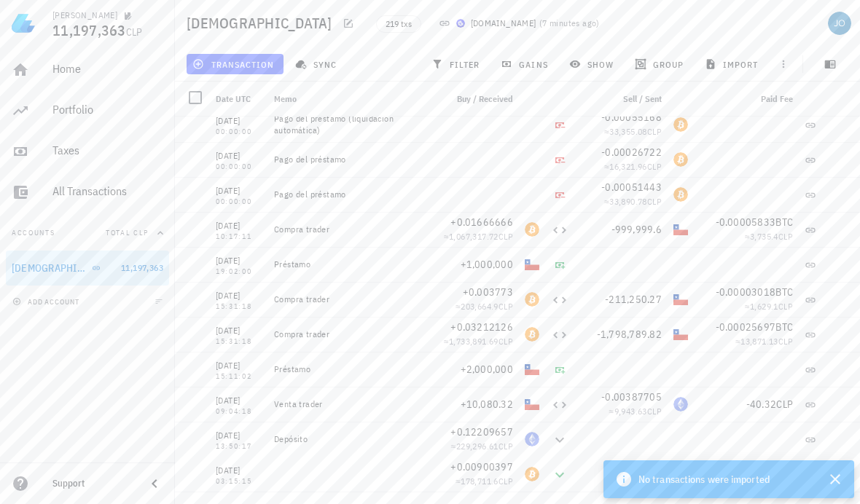
scroll to position [3087, 0]
click at [601, 247] on div at bounding box center [620, 264] width 93 height 35
click at [591, 222] on div "-999,999.6" at bounding box center [621, 229] width 82 height 15
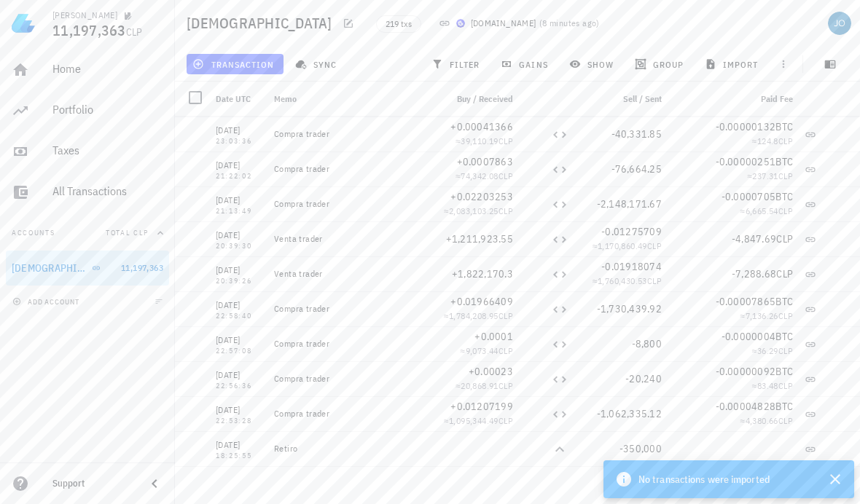
scroll to position [278, 0]
